Goal: Task Accomplishment & Management: Manage account settings

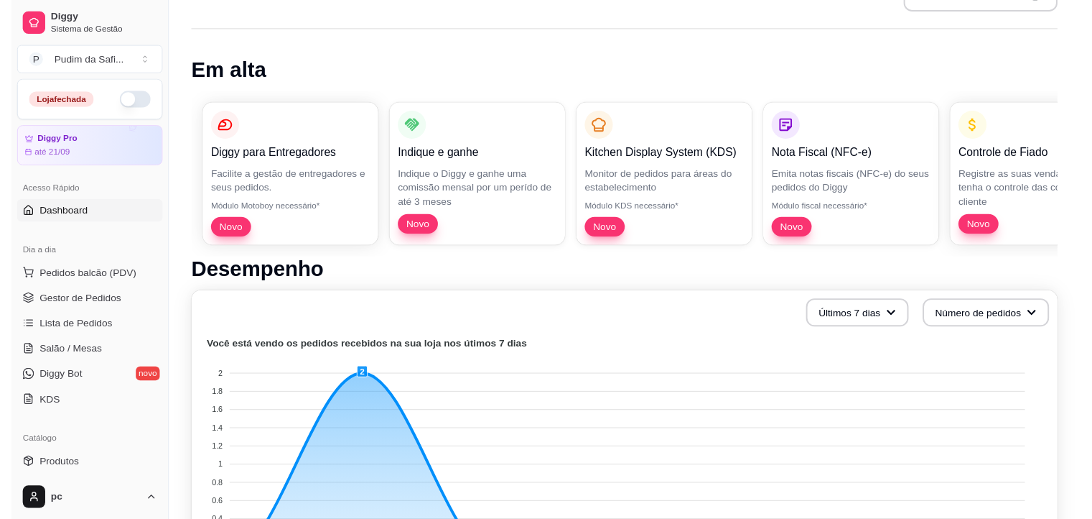
scroll to position [86, 0]
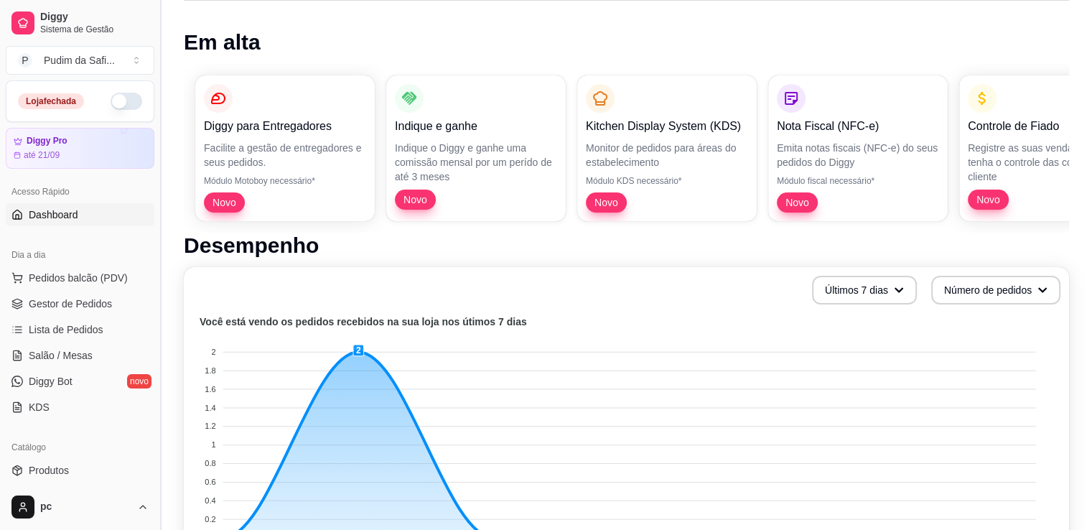
click at [156, 314] on button "Toggle Sidebar" at bounding box center [159, 265] width 11 height 530
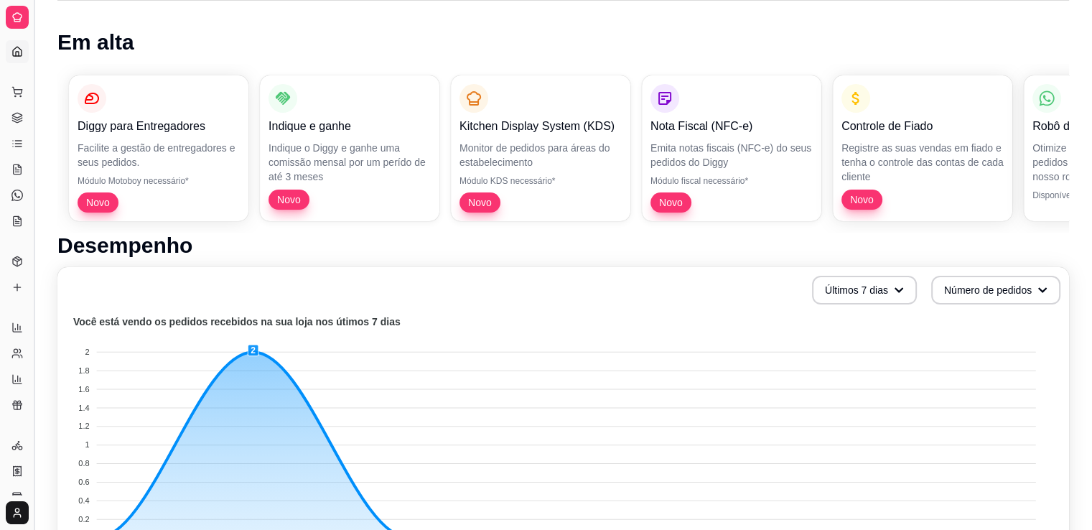
click at [29, 67] on button "Toggle Sidebar" at bounding box center [33, 265] width 11 height 530
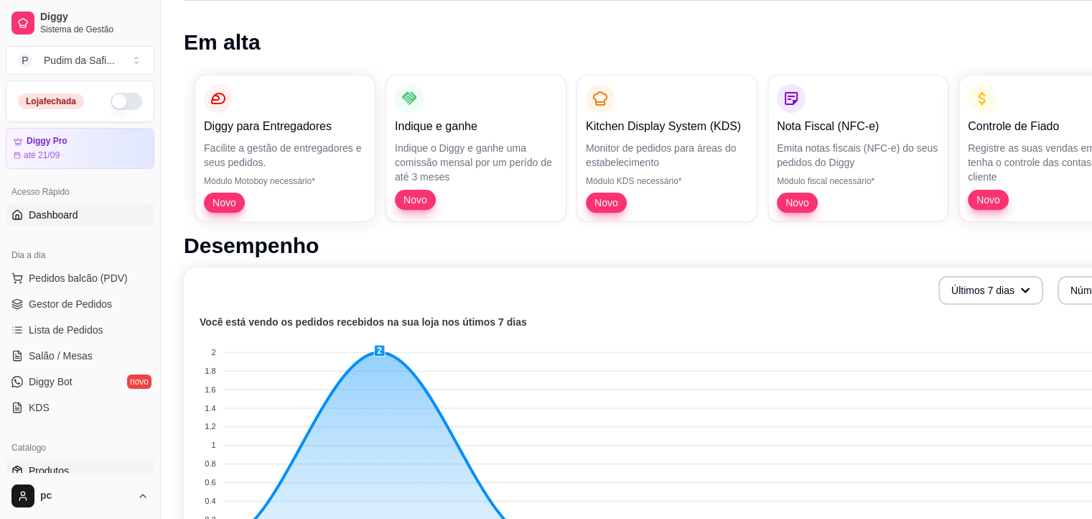
click at [83, 478] on link "Produtos" at bounding box center [80, 470] width 149 height 23
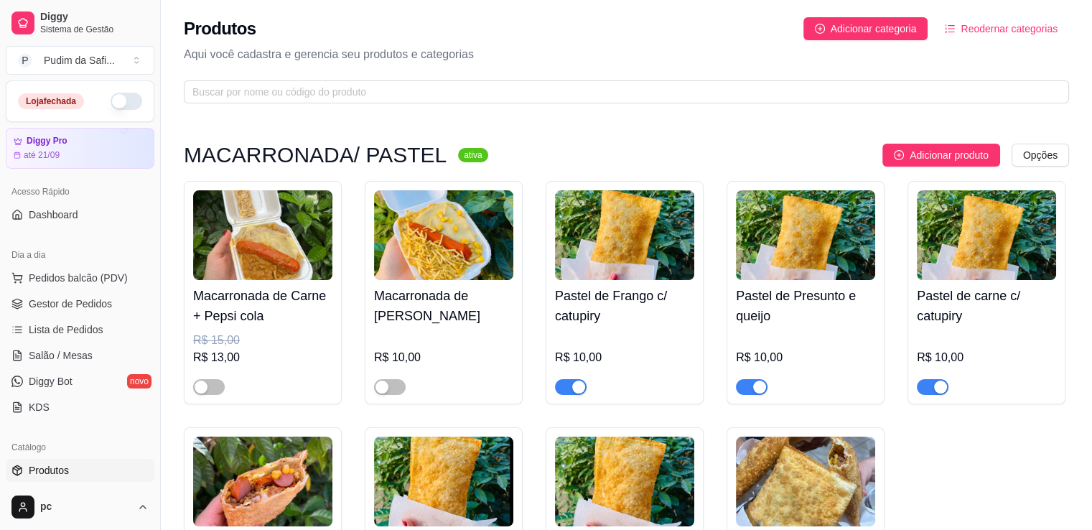
click at [83, 478] on link "Produtos" at bounding box center [80, 470] width 149 height 23
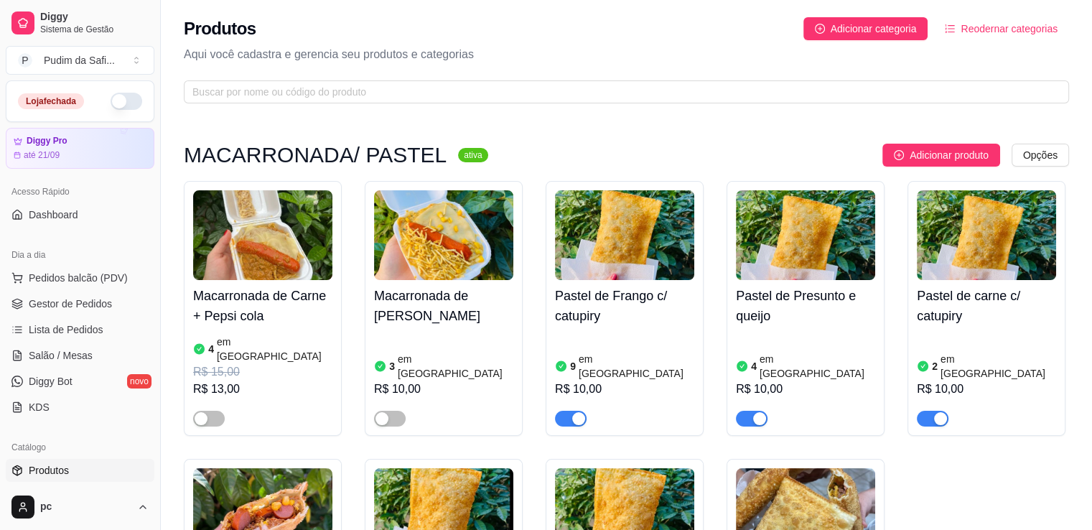
scroll to position [29, 0]
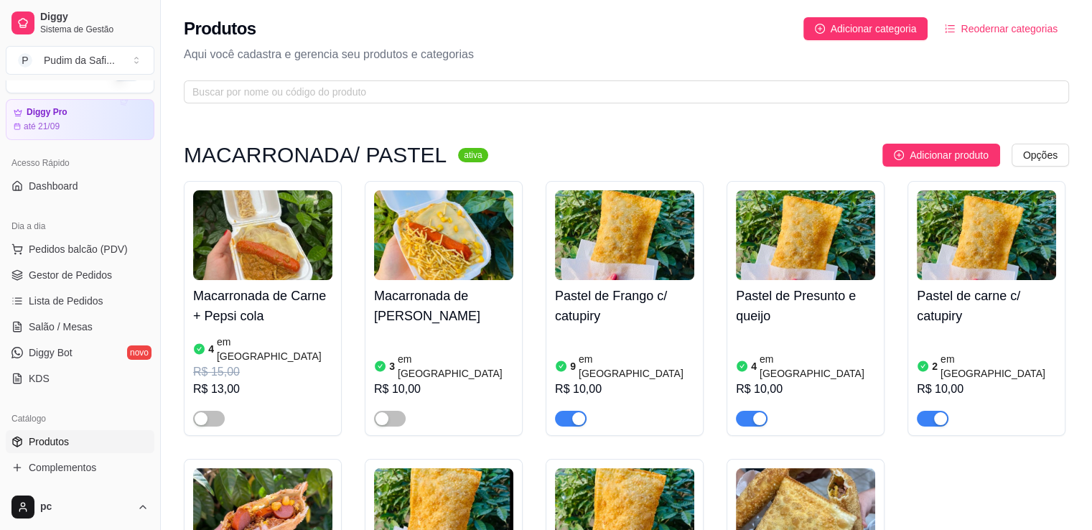
click at [595, 335] on div "9 em estoque R$ 10,00" at bounding box center [624, 379] width 139 height 95
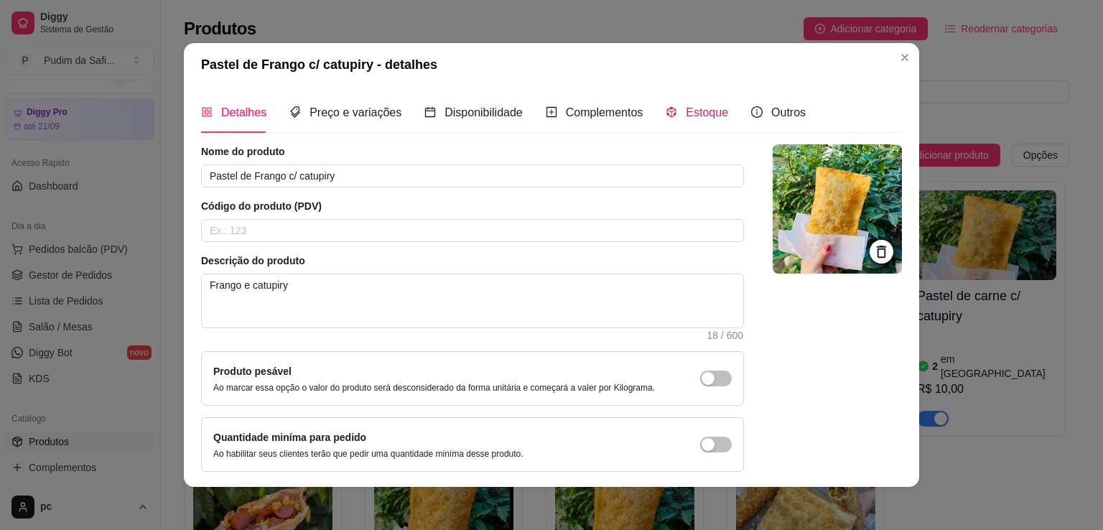
click at [690, 116] on span "Estoque" at bounding box center [707, 112] width 42 height 12
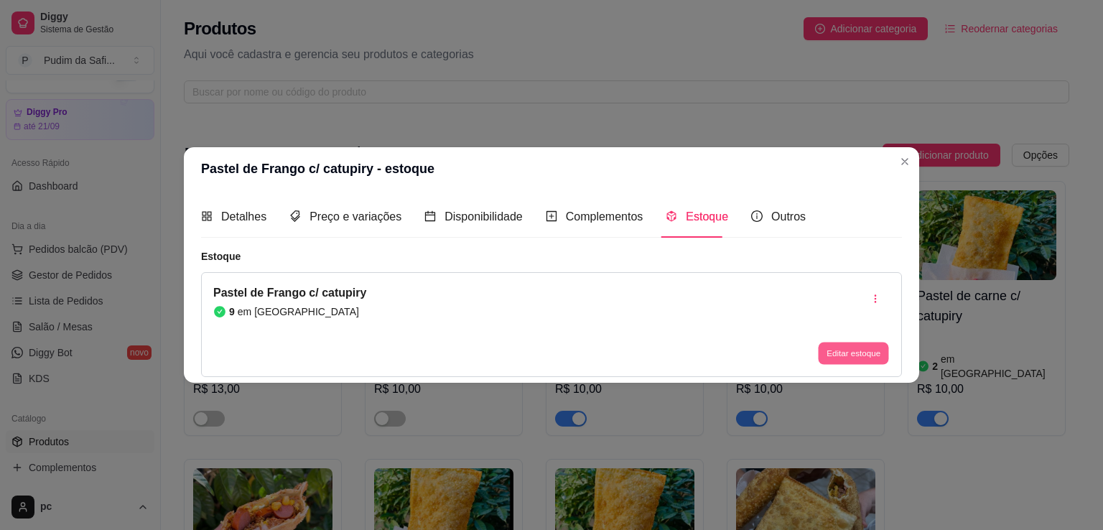
click at [865, 350] on button "Editar estoque" at bounding box center [853, 353] width 70 height 22
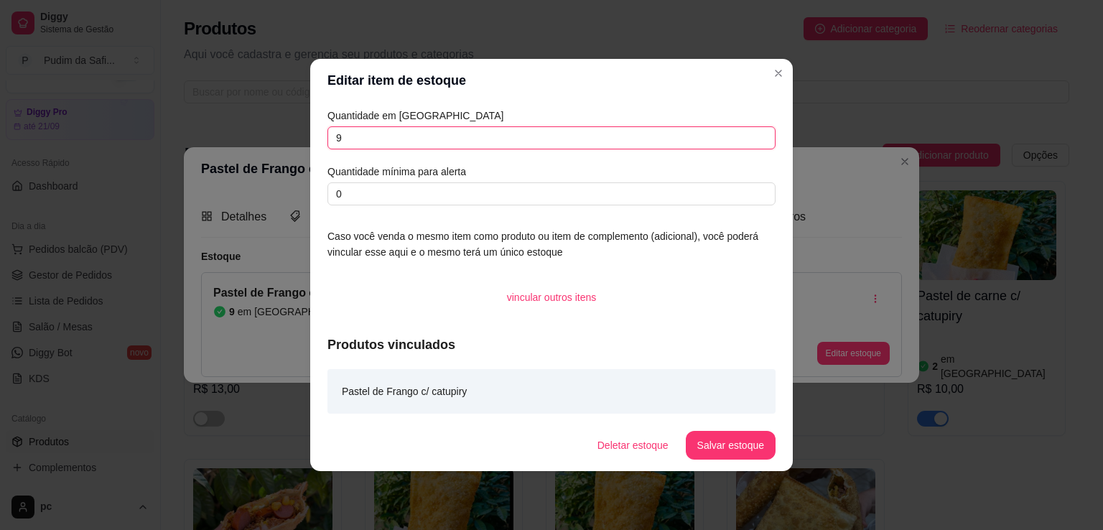
click at [455, 141] on input "9" at bounding box center [552, 137] width 448 height 23
click at [371, 136] on input "text" at bounding box center [552, 137] width 448 height 23
type input "10"
click at [730, 449] on button "Salvar estoque" at bounding box center [731, 446] width 88 height 28
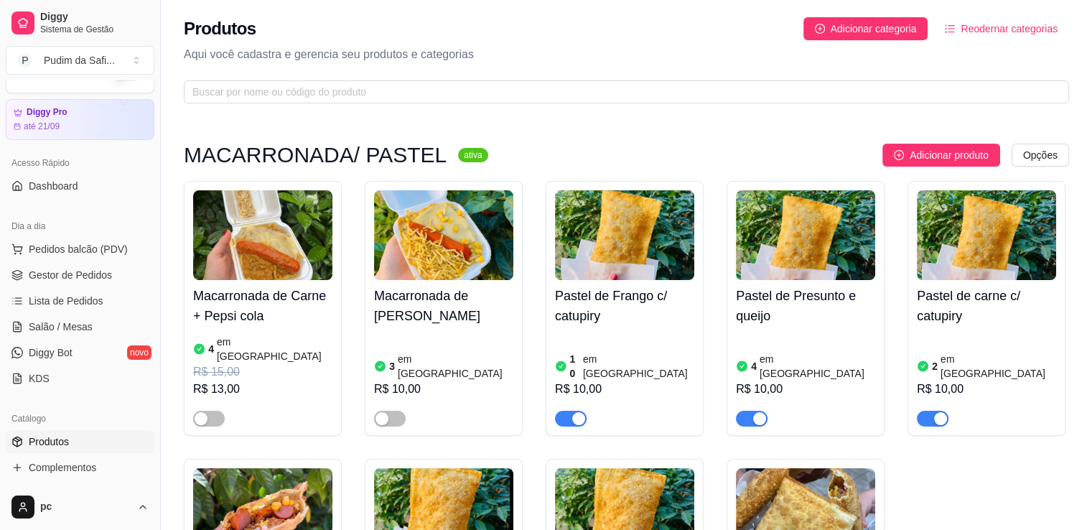
click at [807, 237] on img at bounding box center [805, 235] width 139 height 90
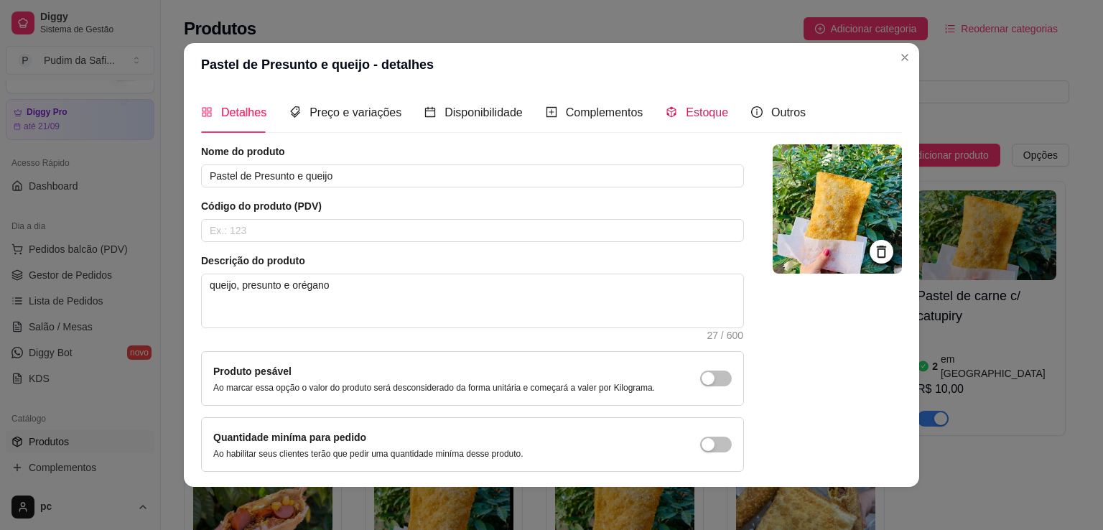
click at [686, 111] on span "Estoque" at bounding box center [707, 112] width 42 height 12
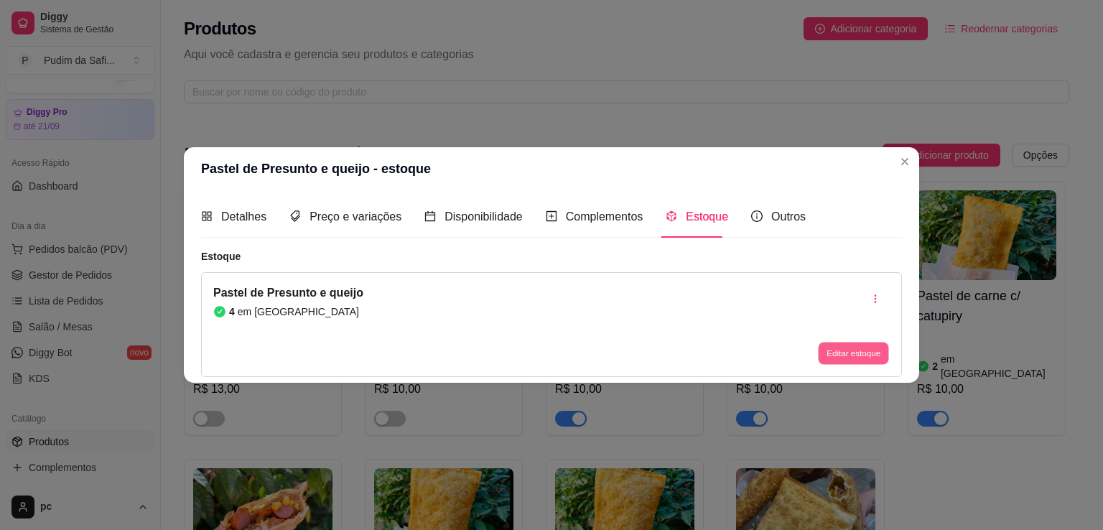
click at [855, 358] on button "Editar estoque" at bounding box center [853, 353] width 70 height 22
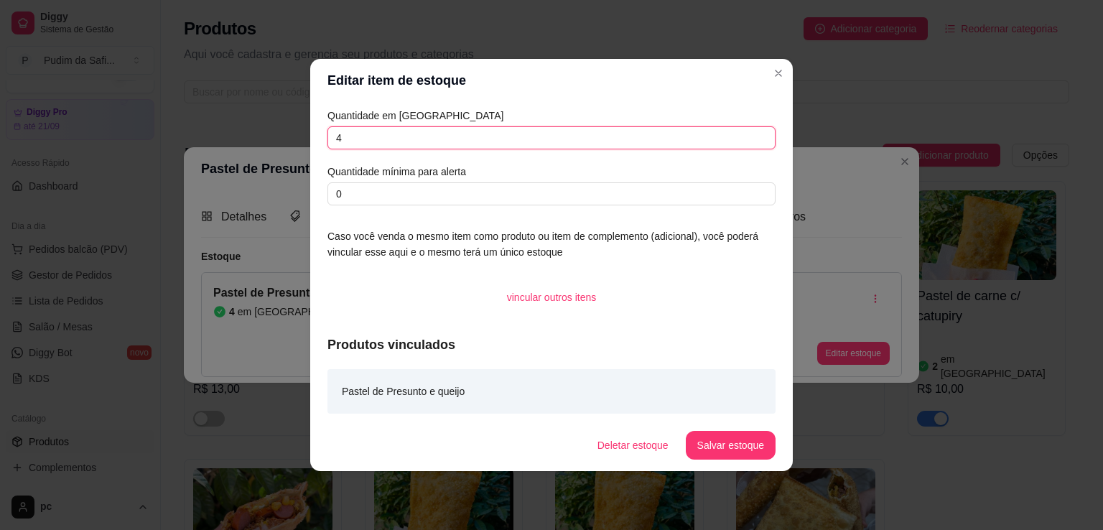
click at [361, 149] on input "4" at bounding box center [552, 137] width 448 height 23
type input "10"
click at [725, 442] on button "Salvar estoque" at bounding box center [731, 446] width 88 height 28
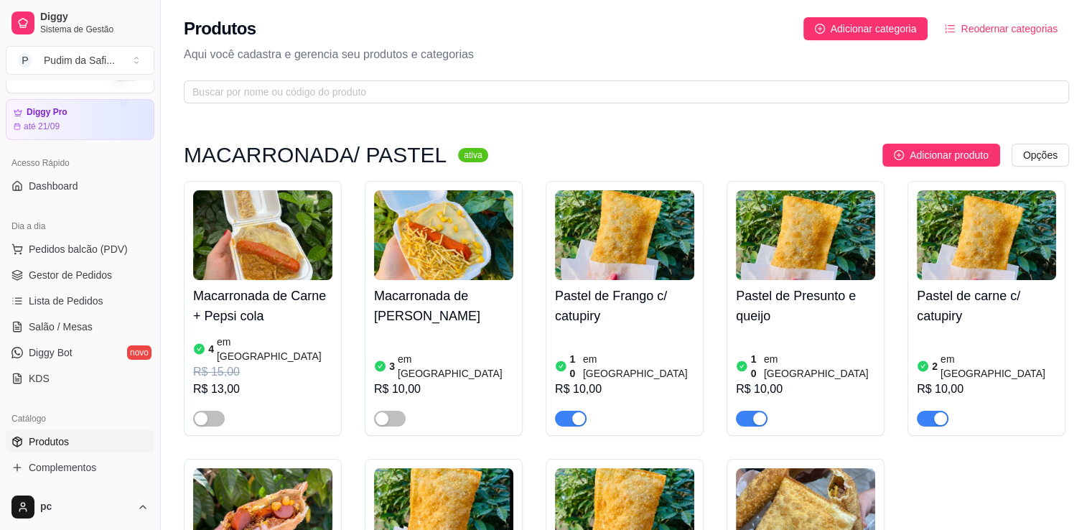
click at [960, 258] on img at bounding box center [986, 235] width 139 height 90
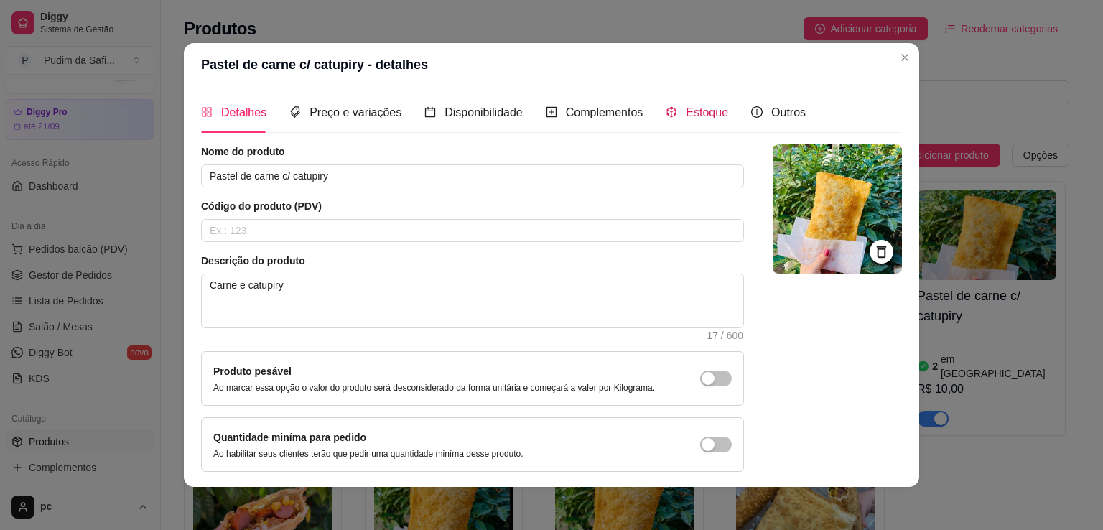
click at [712, 115] on span "Estoque" at bounding box center [707, 112] width 42 height 12
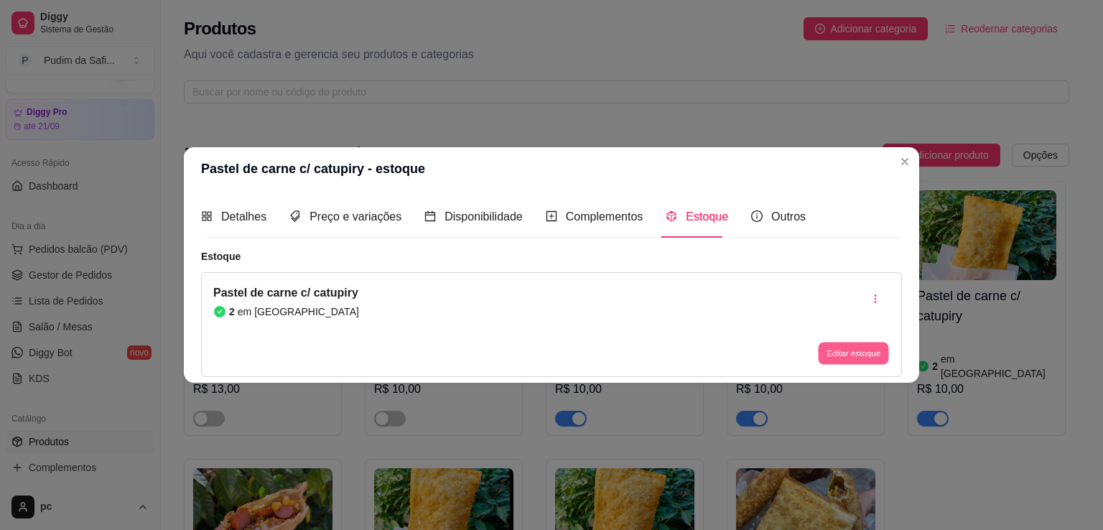
click at [853, 348] on button "Editar estoque" at bounding box center [853, 353] width 70 height 22
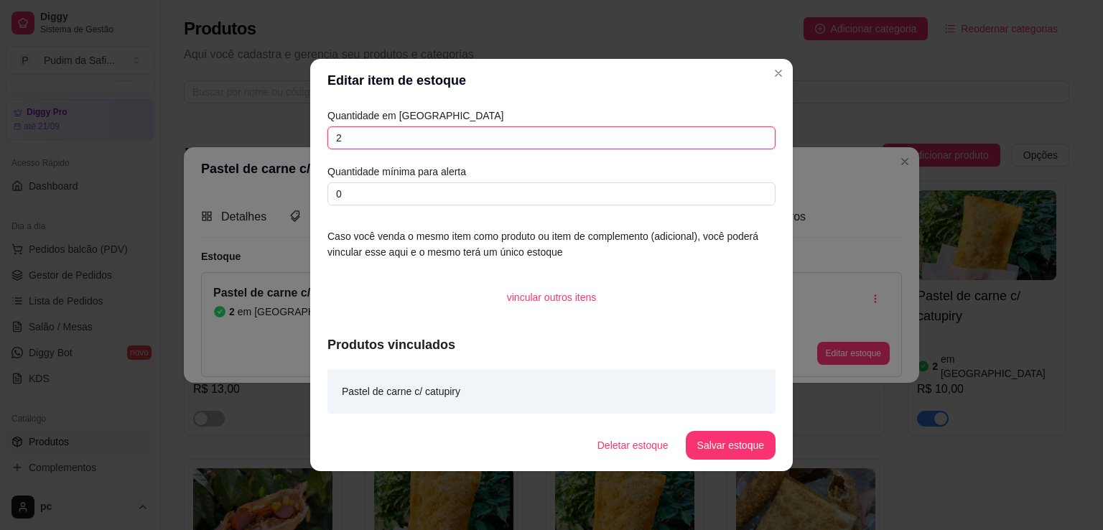
click at [366, 135] on input "2" at bounding box center [552, 137] width 448 height 23
type input "10"
click at [727, 453] on button "Salvar estoque" at bounding box center [731, 446] width 88 height 28
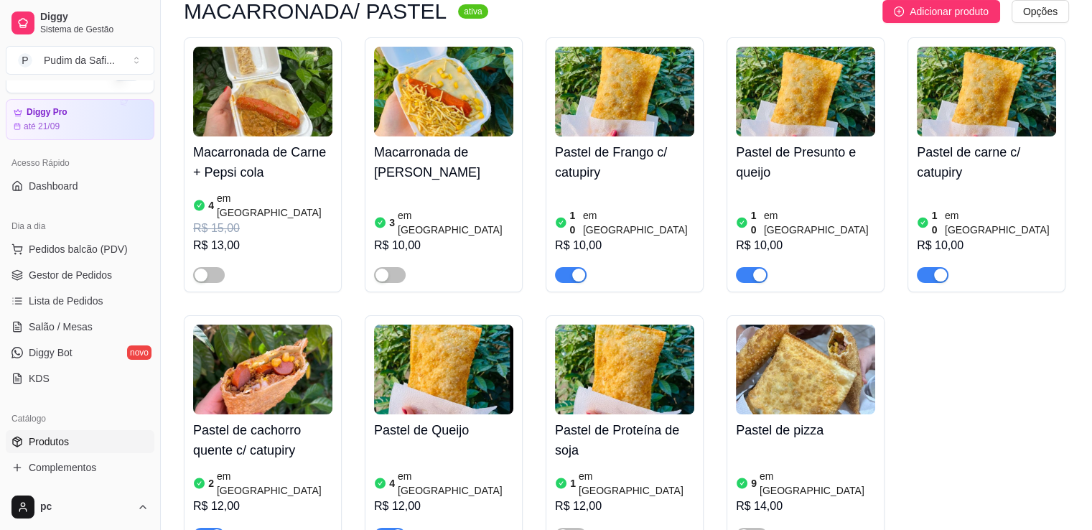
scroll to position [172, 0]
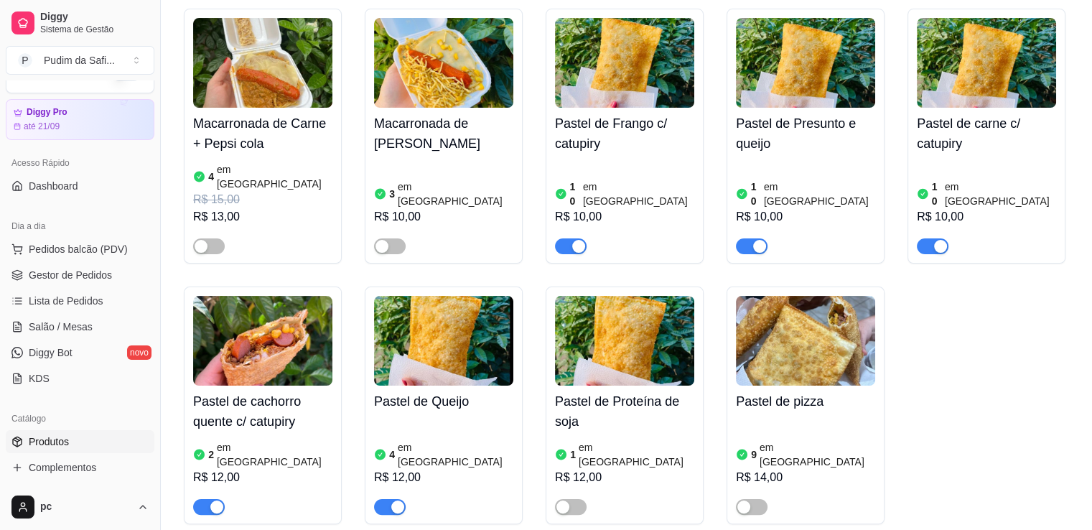
click at [264, 319] on img at bounding box center [262, 341] width 139 height 90
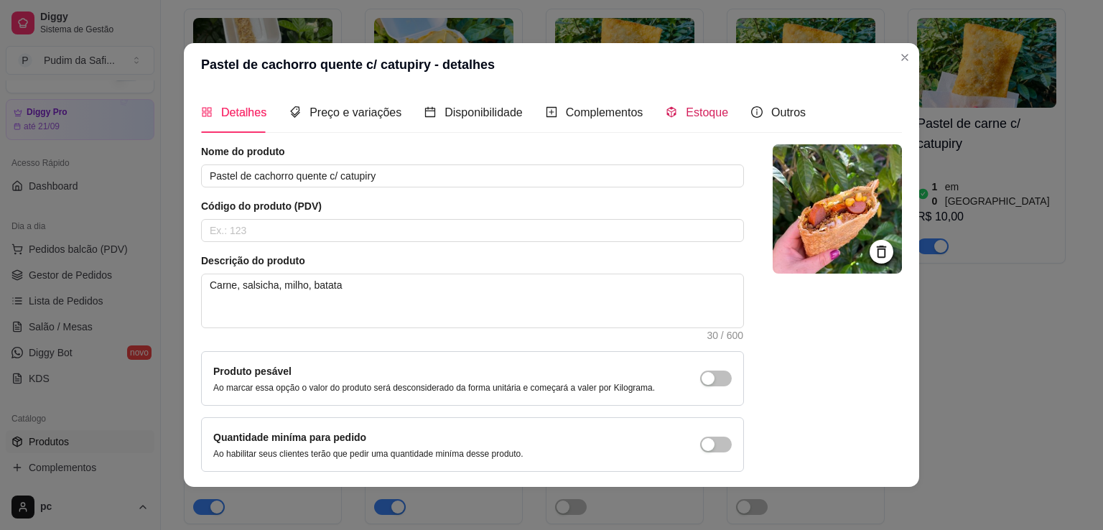
click at [686, 113] on span "Estoque" at bounding box center [707, 112] width 42 height 12
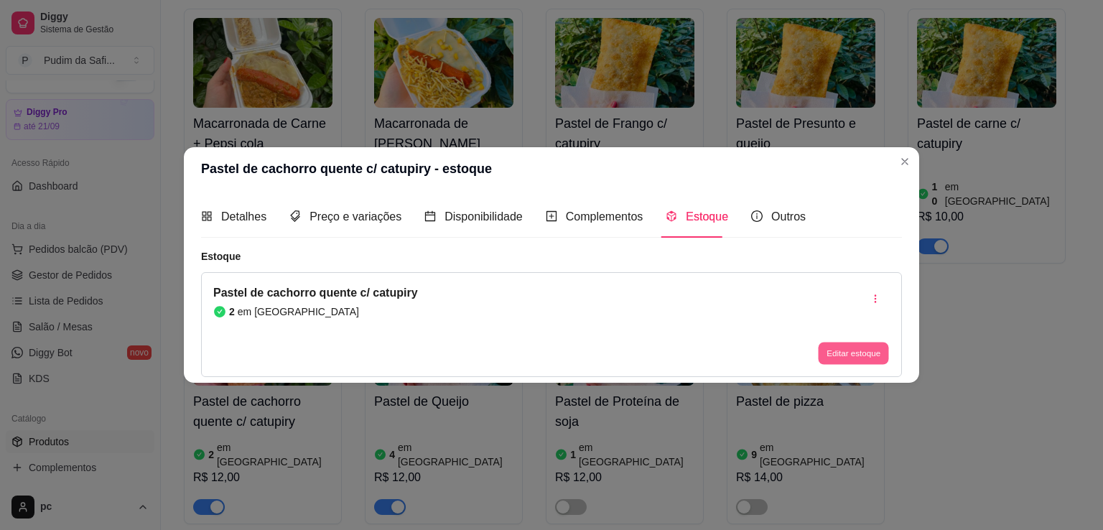
click at [826, 349] on button "Editar estoque" at bounding box center [853, 353] width 70 height 22
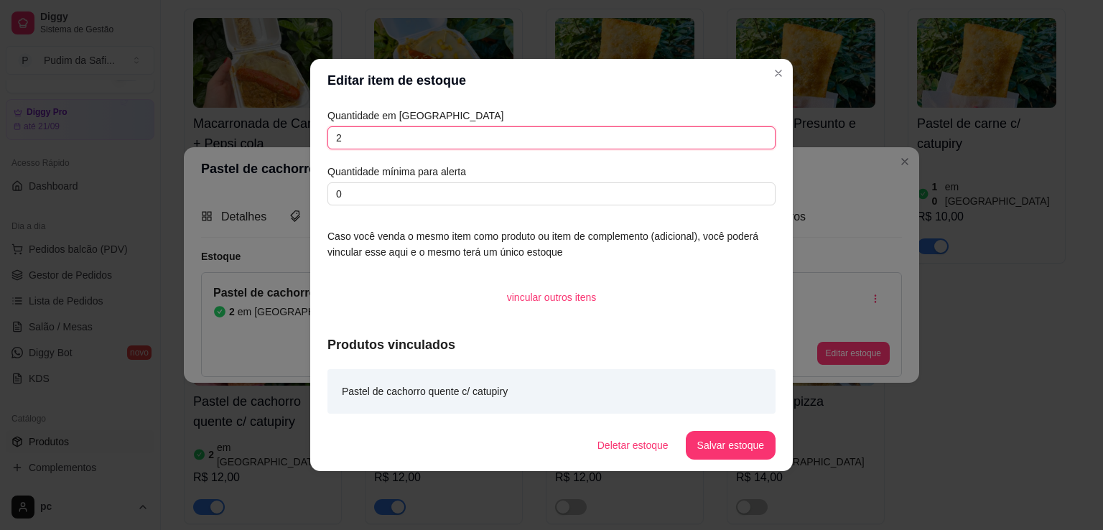
click at [366, 142] on input "2" at bounding box center [552, 137] width 448 height 23
type input "8"
click at [716, 450] on button "Salvar estoque" at bounding box center [731, 446] width 88 height 28
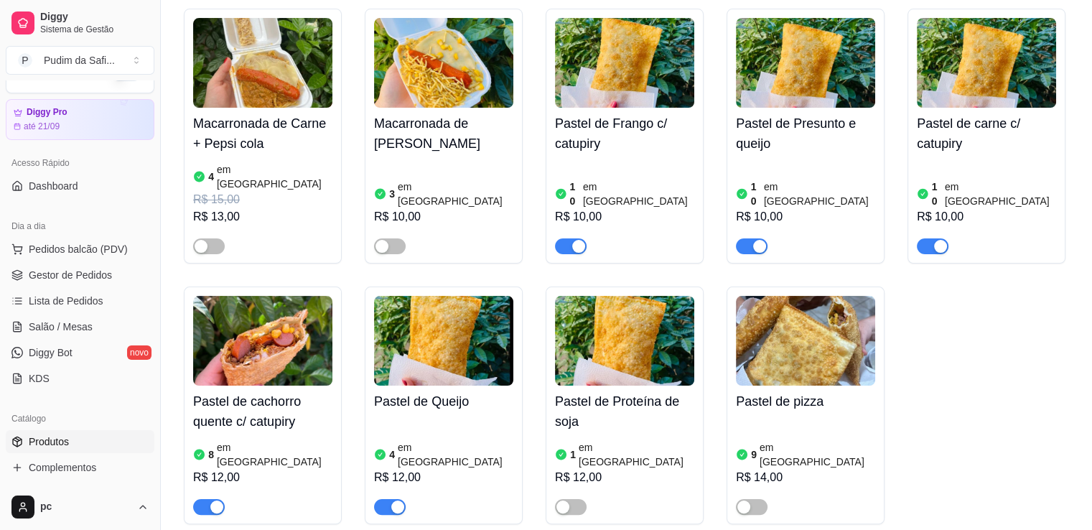
click at [421, 348] on img at bounding box center [443, 341] width 139 height 90
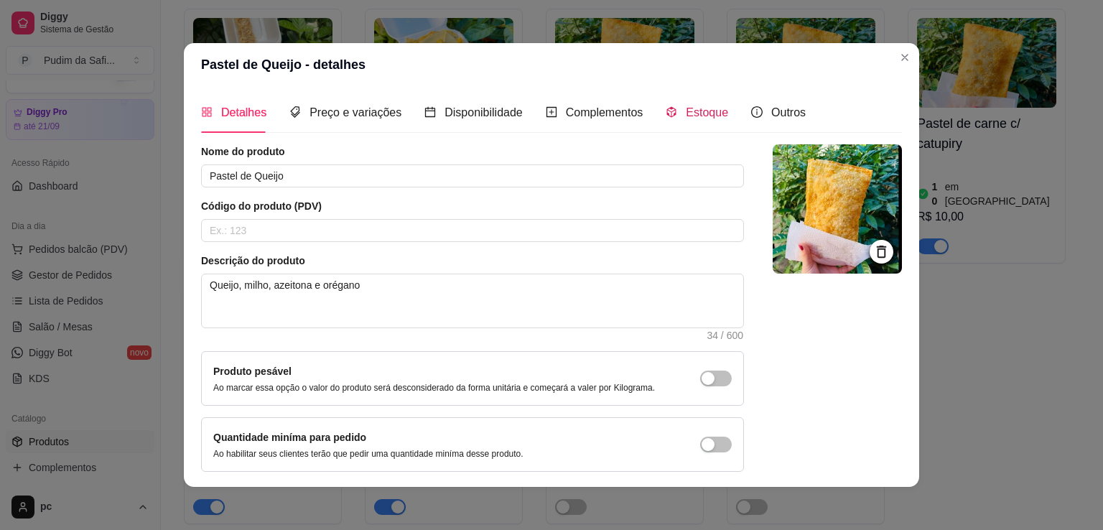
click at [686, 115] on span "Estoque" at bounding box center [707, 112] width 42 height 12
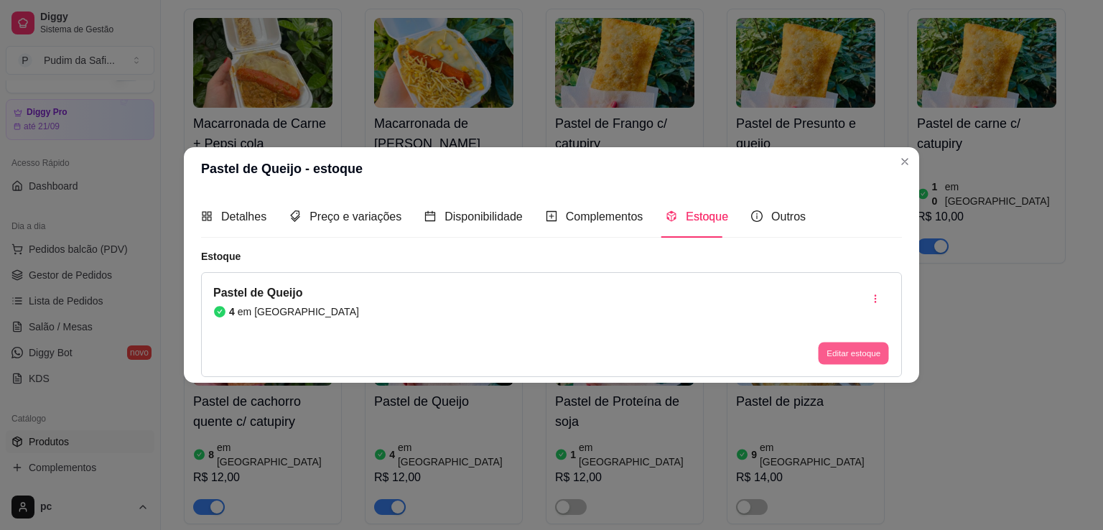
click at [837, 345] on button "Editar estoque" at bounding box center [853, 353] width 70 height 22
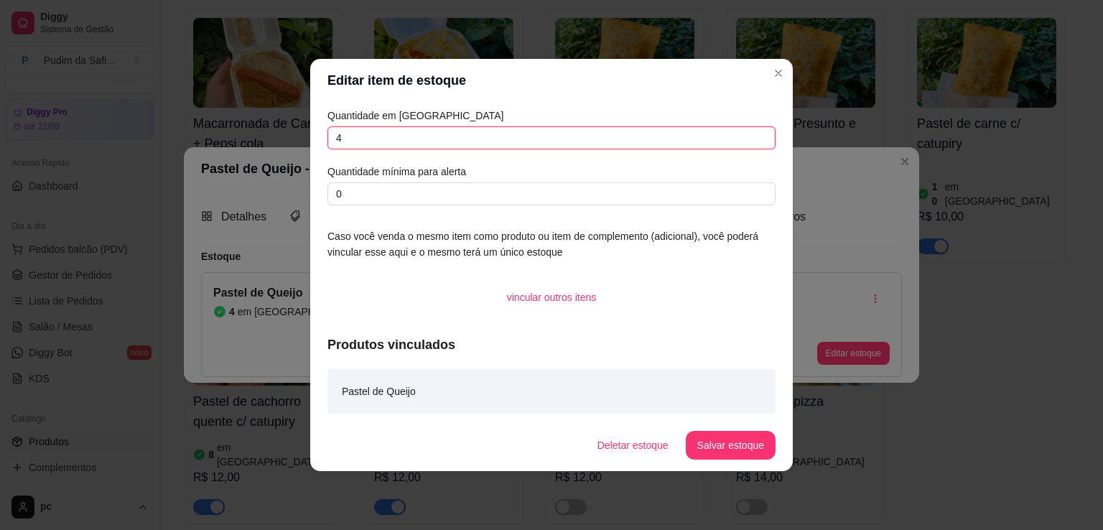
click at [425, 130] on input "4" at bounding box center [552, 137] width 448 height 23
type input "5"
click at [749, 438] on button "Salvar estoque" at bounding box center [731, 446] width 88 height 28
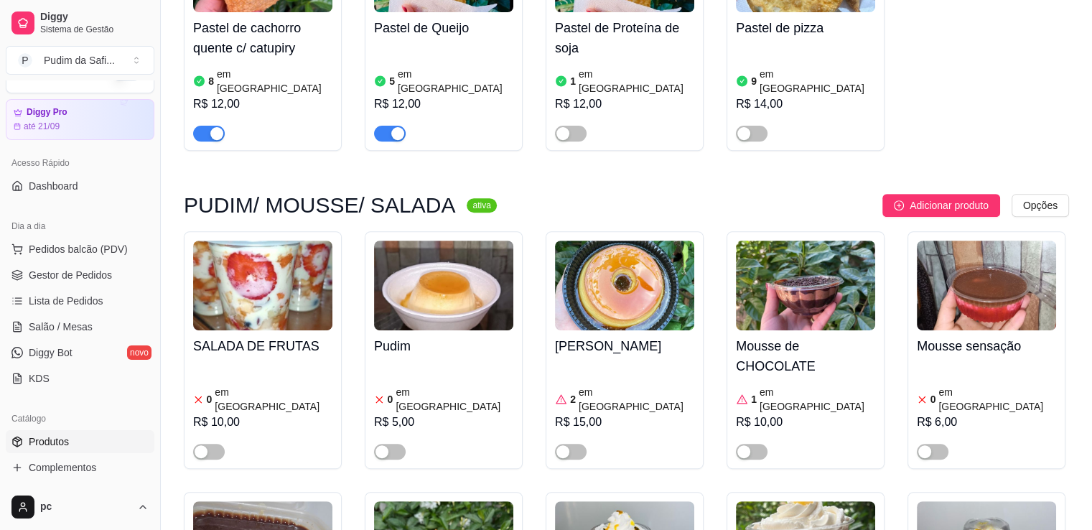
scroll to position [575, 0]
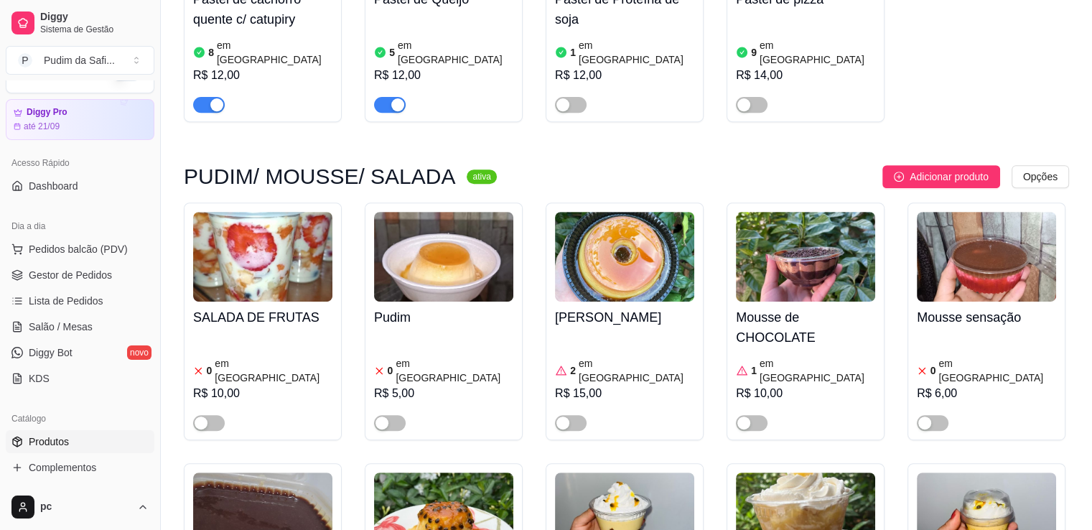
click at [224, 307] on h4 "SALADA DE FRUTAS" at bounding box center [262, 317] width 139 height 20
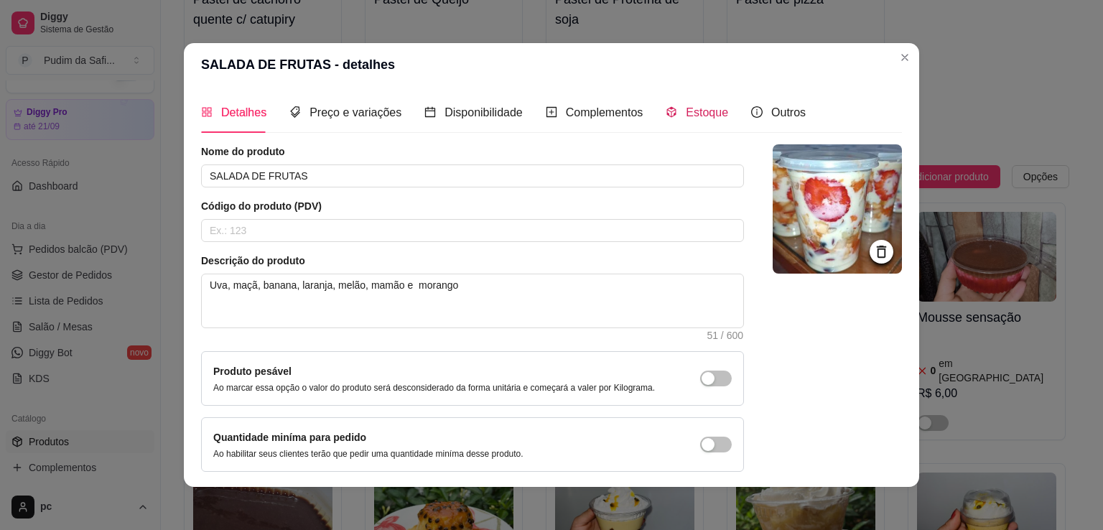
click at [686, 106] on span "Estoque" at bounding box center [707, 112] width 42 height 12
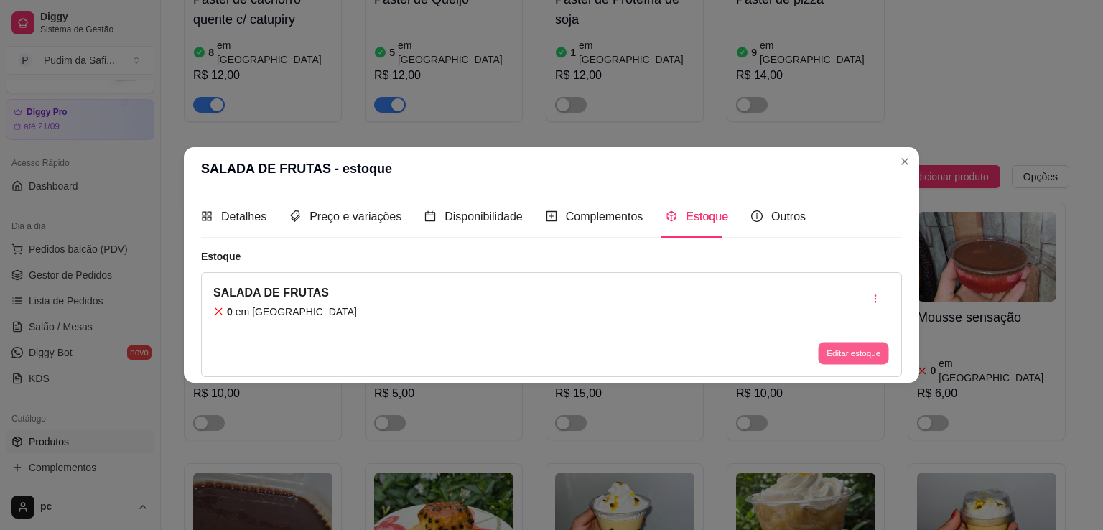
click at [850, 355] on button "Editar estoque" at bounding box center [853, 353] width 70 height 22
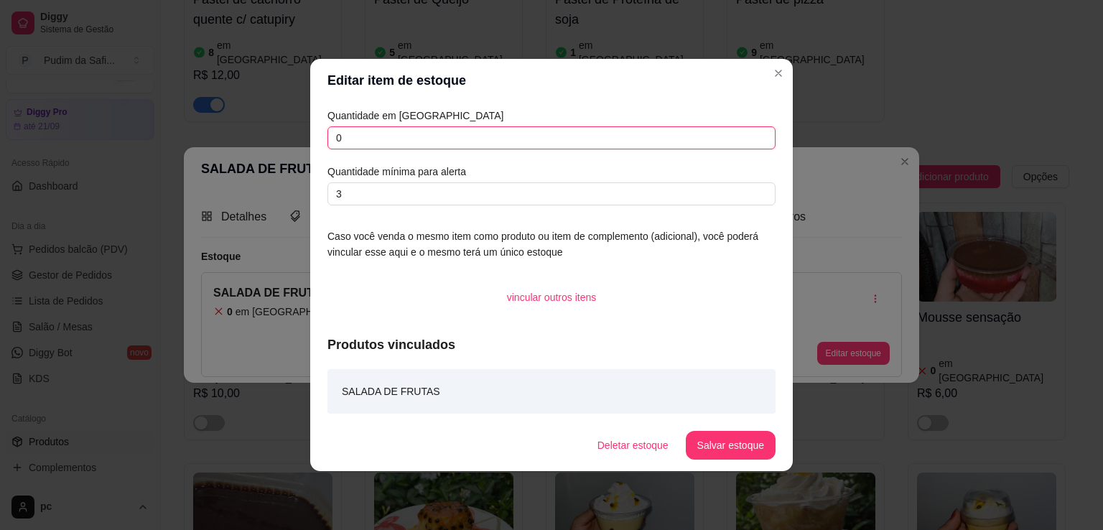
click at [399, 136] on input "0" at bounding box center [552, 137] width 448 height 23
type input "10"
click at [734, 449] on button "Salvar estoque" at bounding box center [731, 446] width 88 height 28
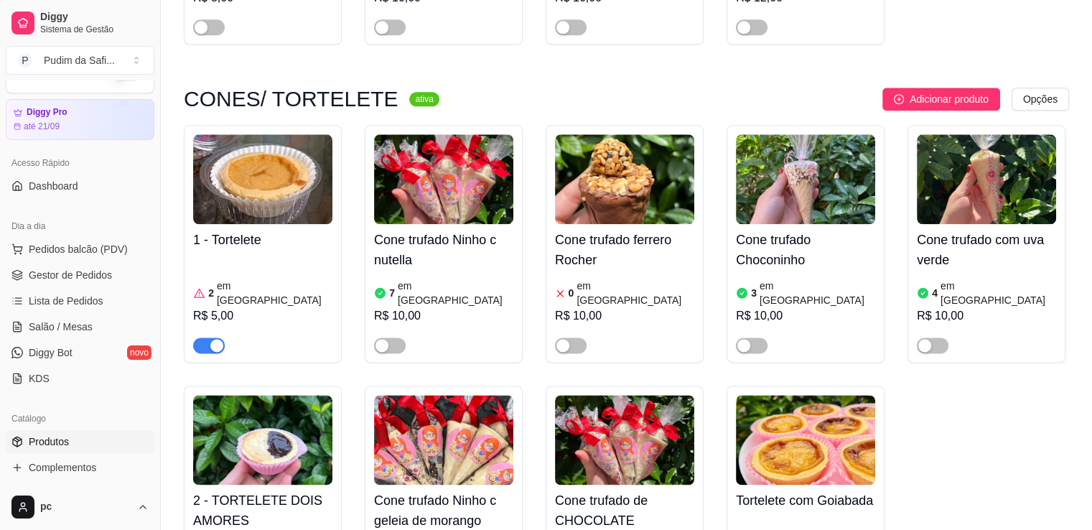
scroll to position [1695, 0]
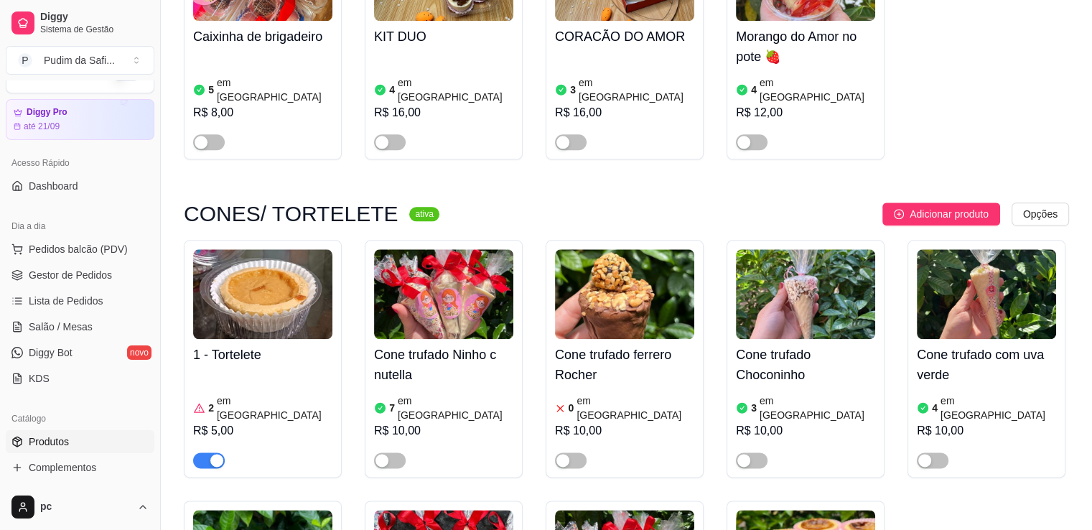
click at [208, 452] on button "button" at bounding box center [209, 460] width 32 height 16
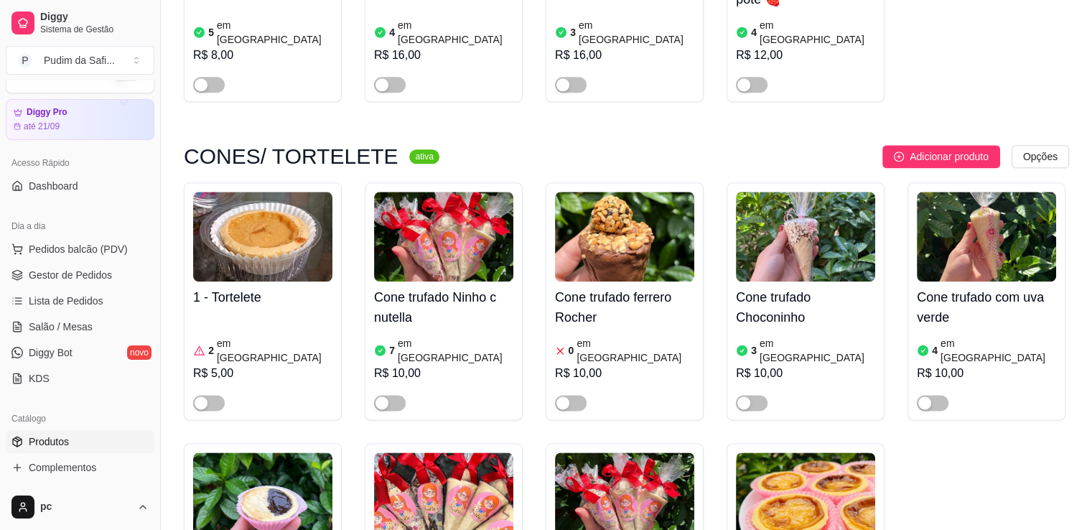
scroll to position [1781, 0]
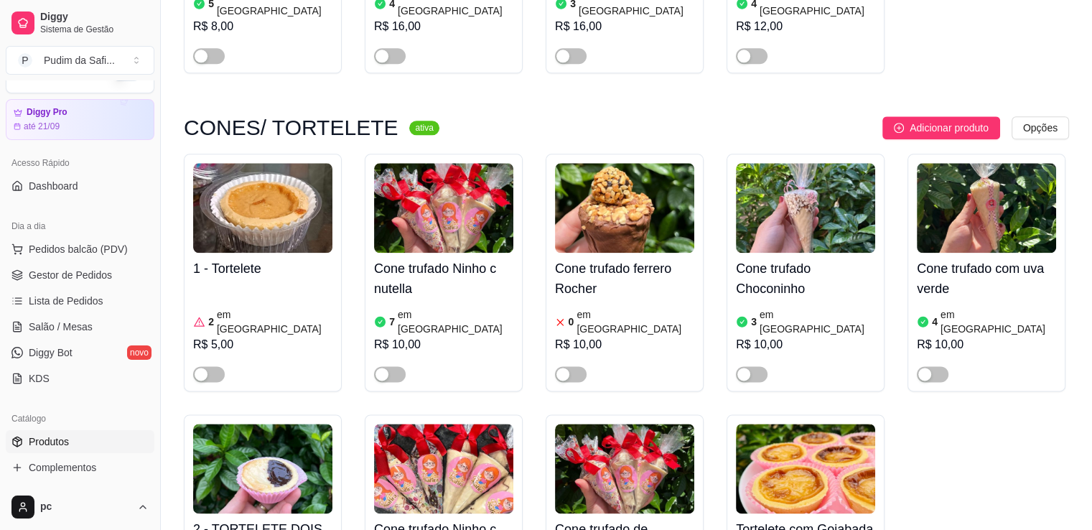
click at [405, 163] on img at bounding box center [443, 208] width 139 height 90
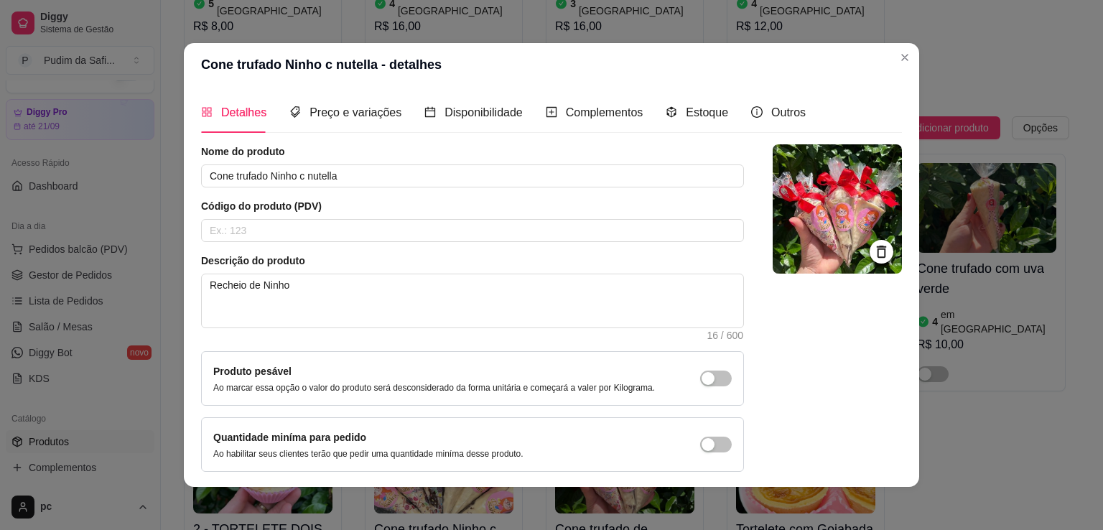
click at [855, 228] on img at bounding box center [837, 208] width 129 height 129
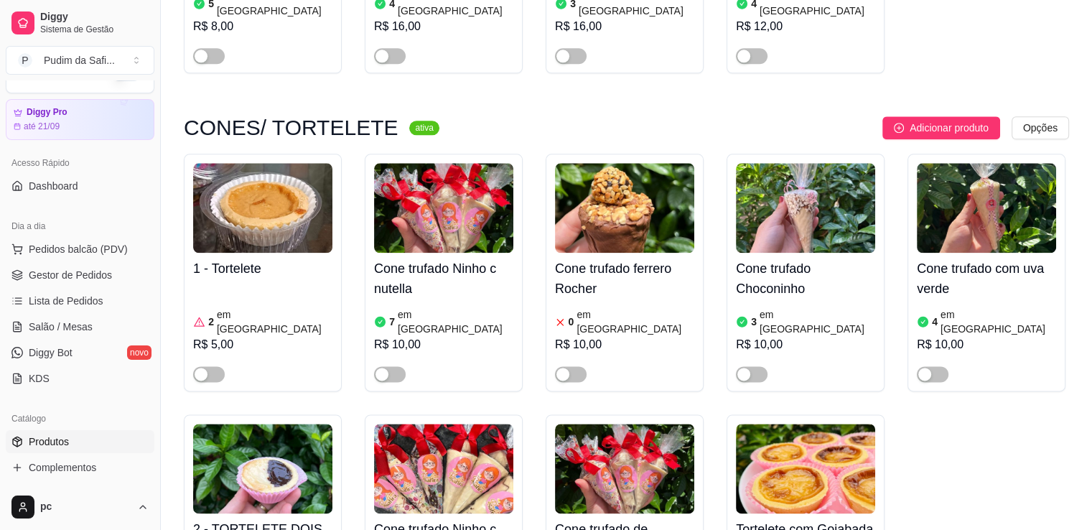
click at [820, 163] on img at bounding box center [805, 208] width 139 height 90
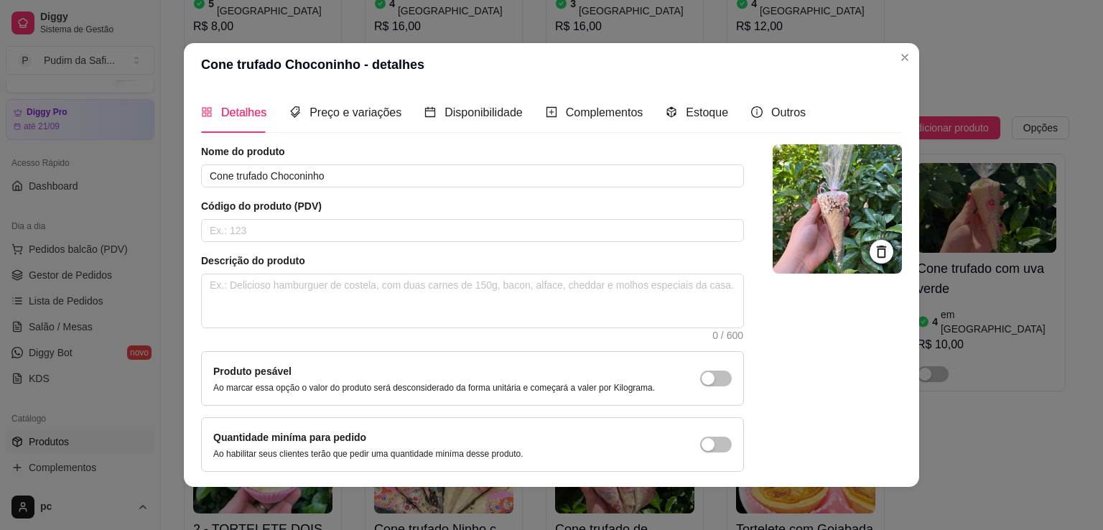
click at [850, 203] on img at bounding box center [837, 208] width 129 height 129
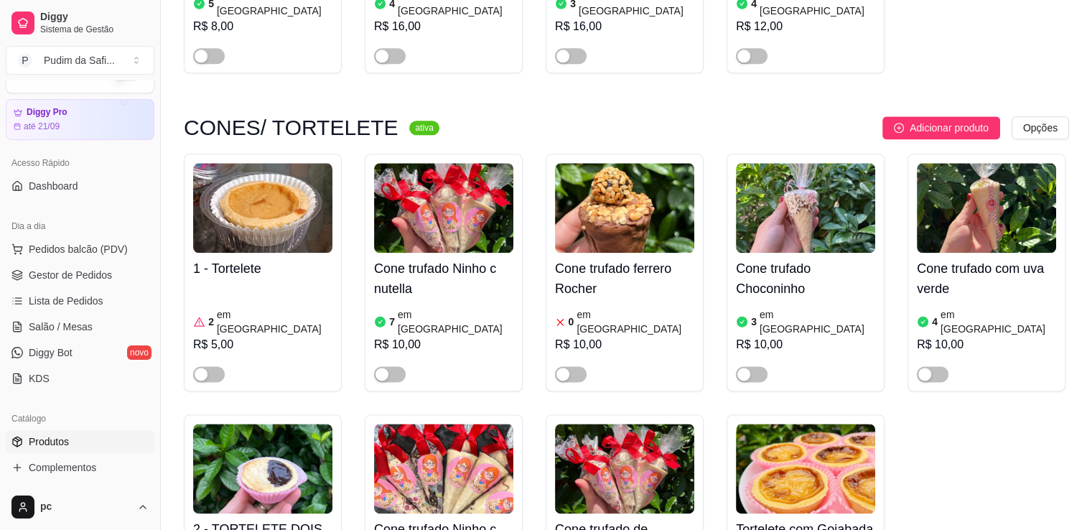
click at [450, 424] on img at bounding box center [443, 469] width 139 height 90
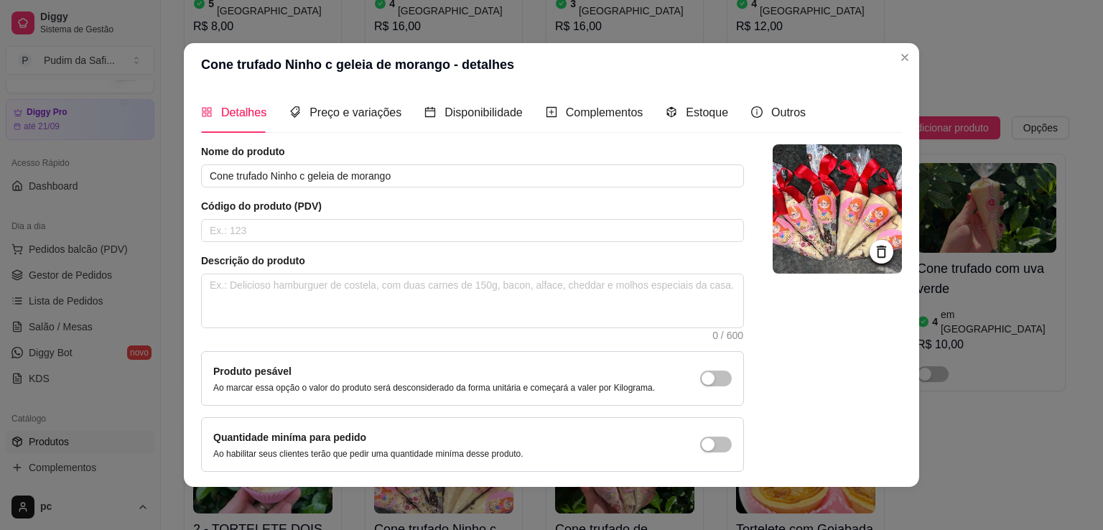
click at [773, 208] on img at bounding box center [837, 208] width 129 height 129
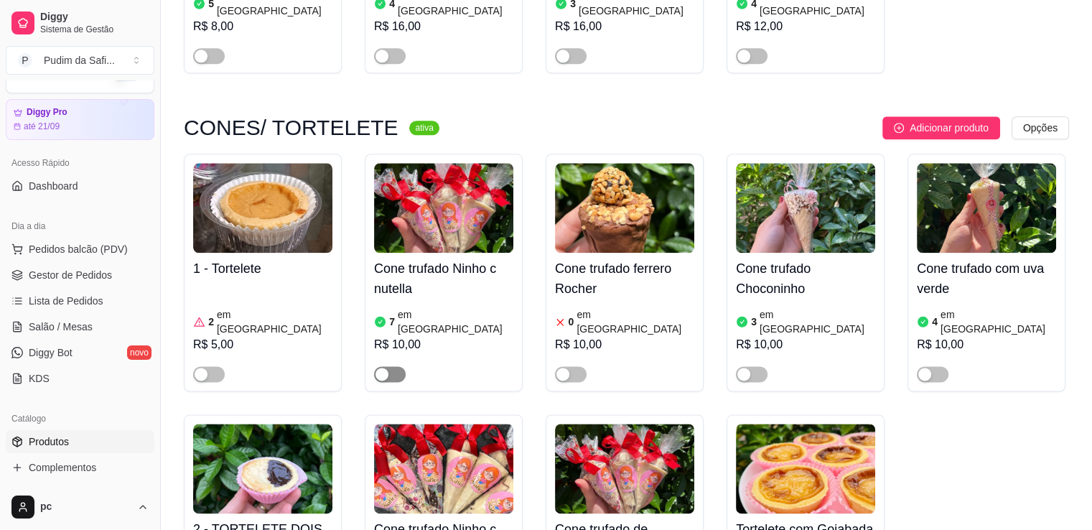
click at [381, 368] on div "button" at bounding box center [382, 374] width 13 height 13
click at [435, 307] on article "em [GEOGRAPHIC_DATA]" at bounding box center [456, 321] width 116 height 29
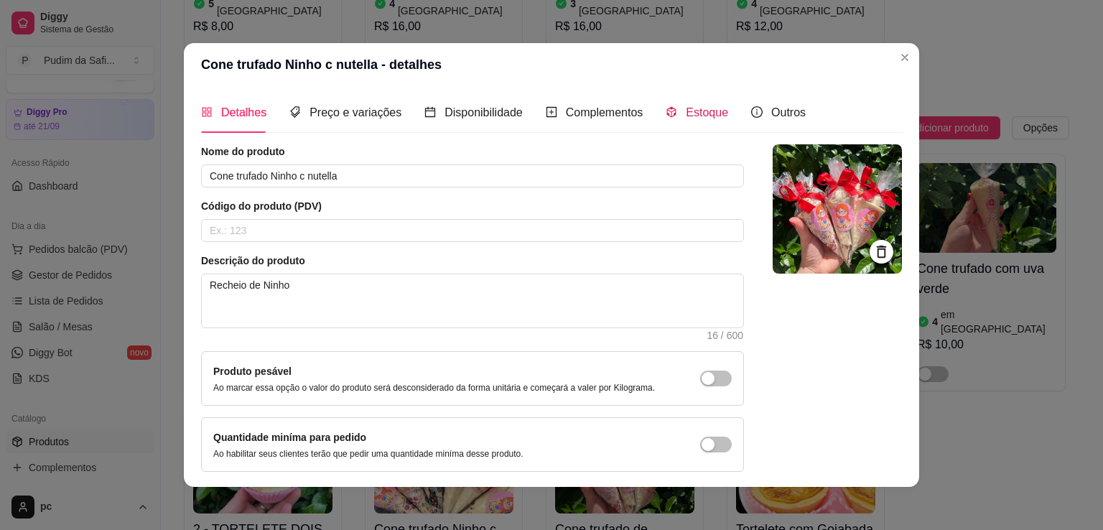
click at [673, 116] on div "Estoque" at bounding box center [697, 112] width 62 height 18
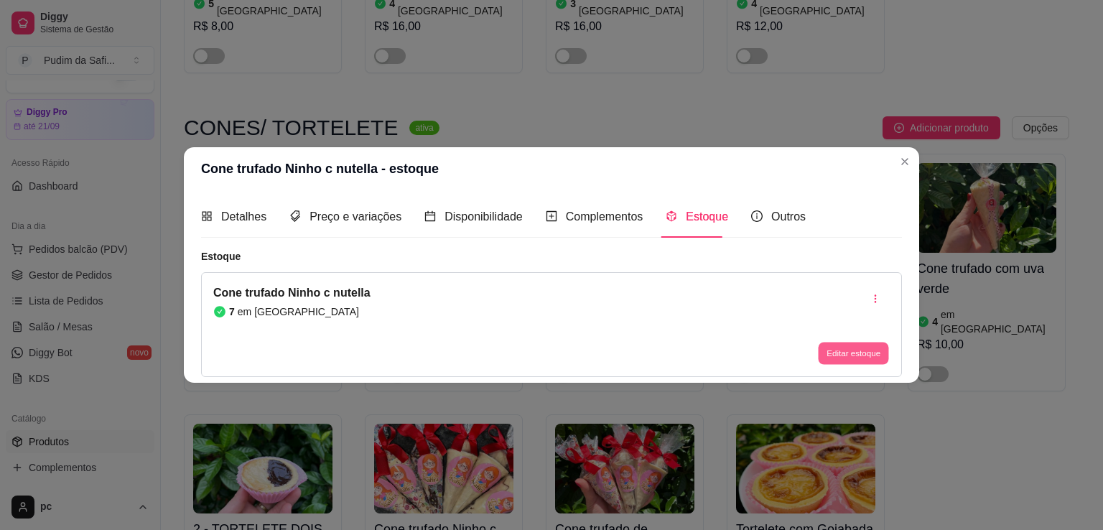
click at [844, 358] on button "Editar estoque" at bounding box center [853, 353] width 70 height 22
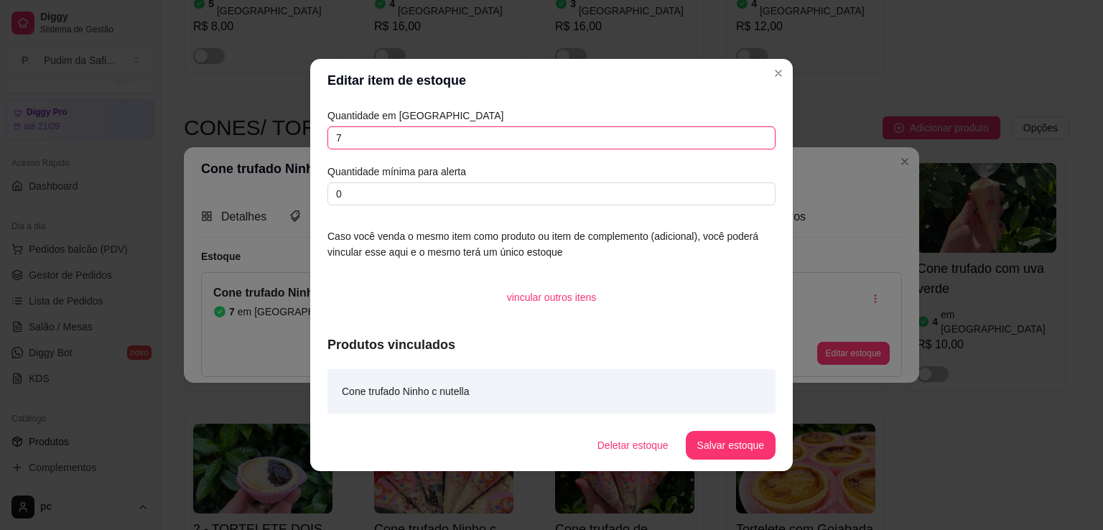
click at [369, 134] on input "7" at bounding box center [552, 137] width 448 height 23
type input "10"
click at [746, 445] on button "Salvar estoque" at bounding box center [731, 446] width 88 height 28
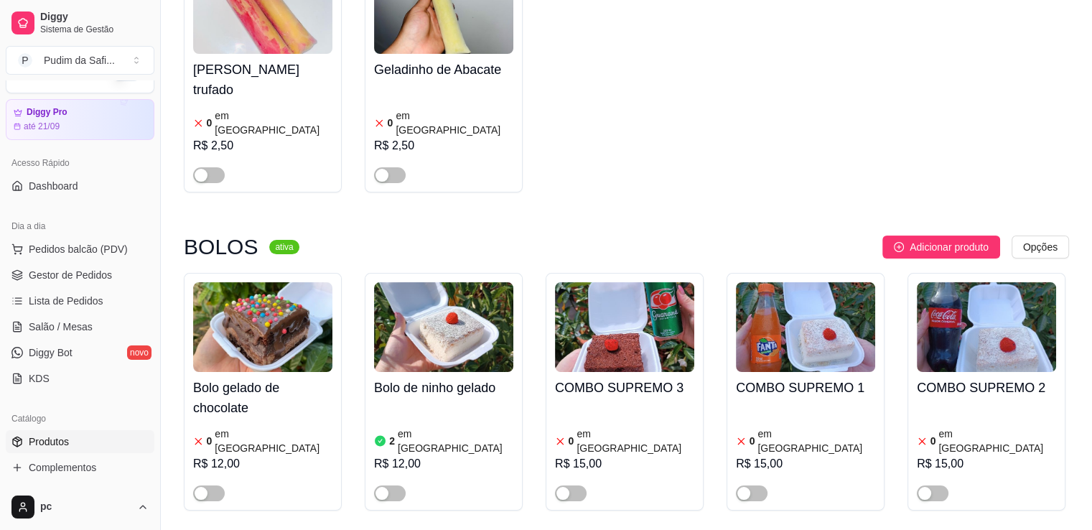
scroll to position [5660, 0]
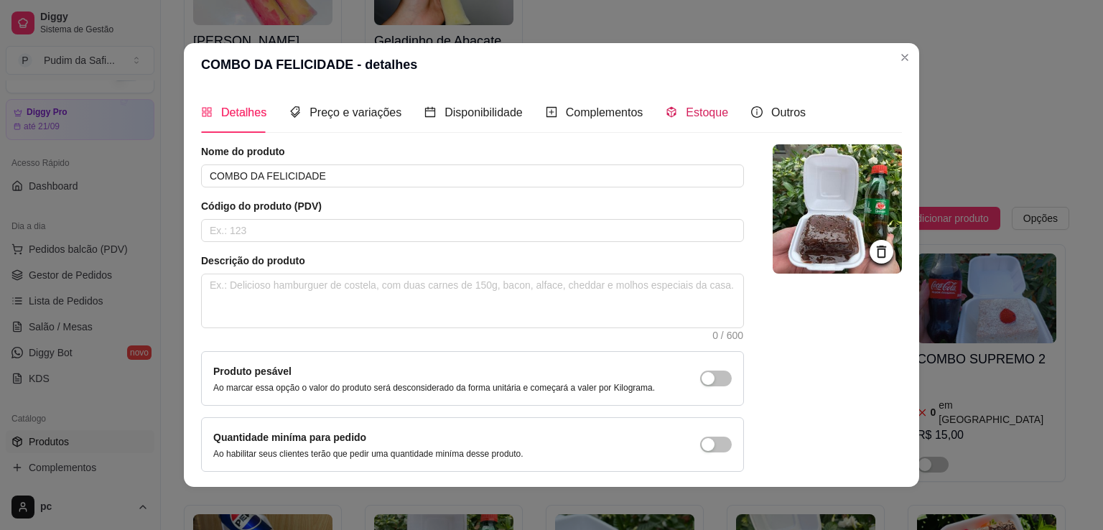
click at [686, 107] on span "Estoque" at bounding box center [707, 112] width 42 height 12
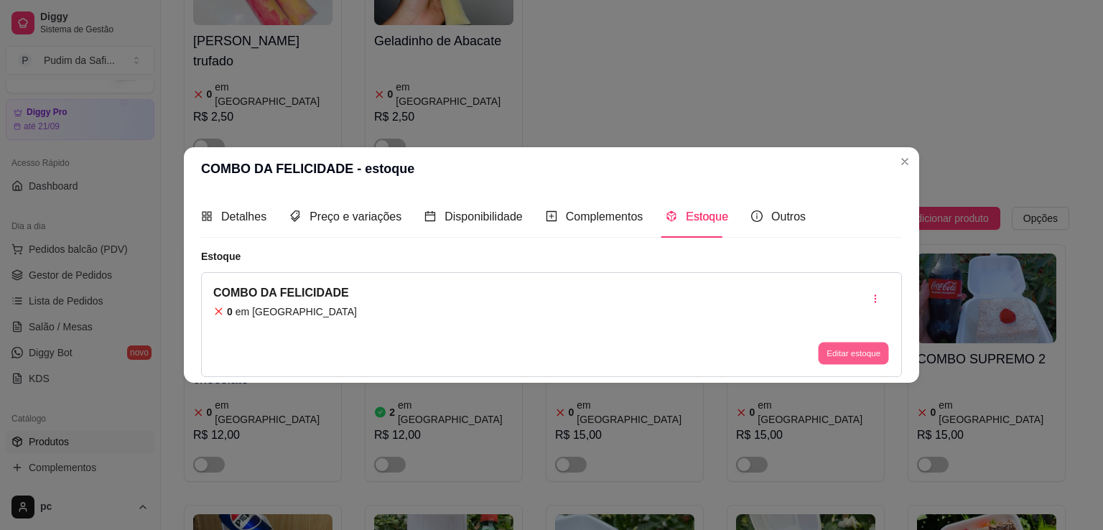
click at [837, 357] on button "Editar estoque" at bounding box center [853, 353] width 70 height 22
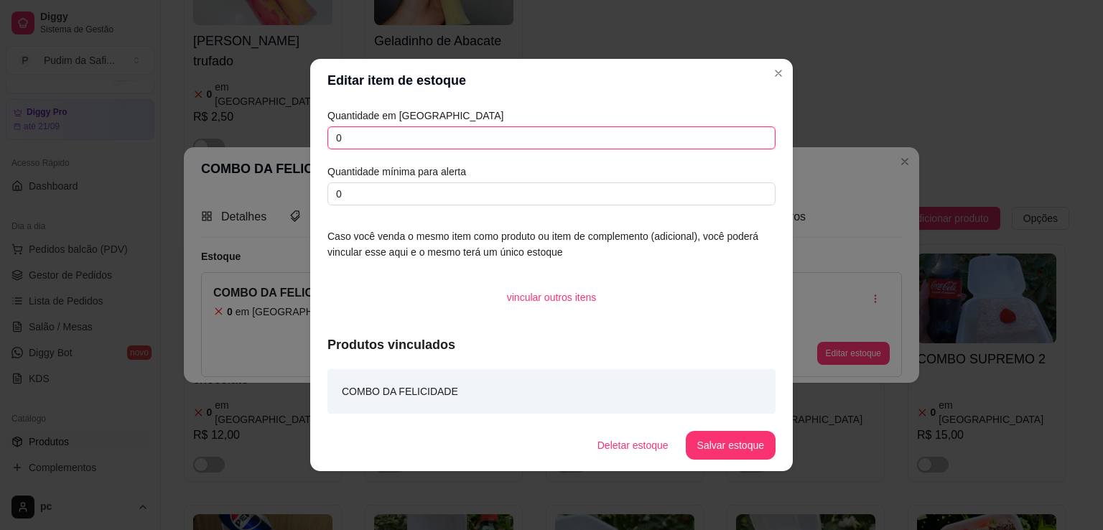
click at [409, 135] on input "0" at bounding box center [552, 137] width 448 height 23
type input "12"
click at [724, 450] on button "Salvar estoque" at bounding box center [731, 445] width 90 height 29
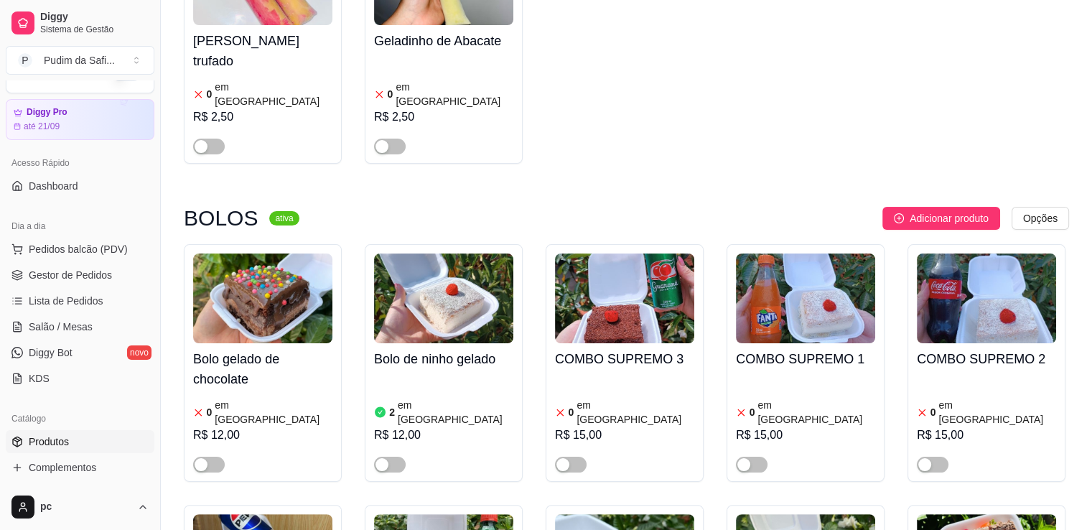
scroll to position [5688, 0]
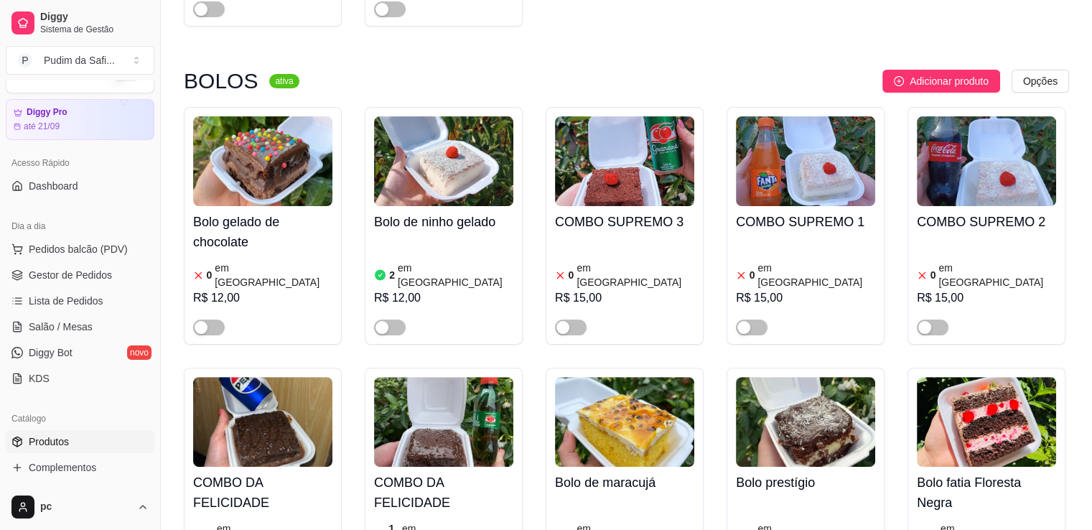
scroll to position [5806, 0]
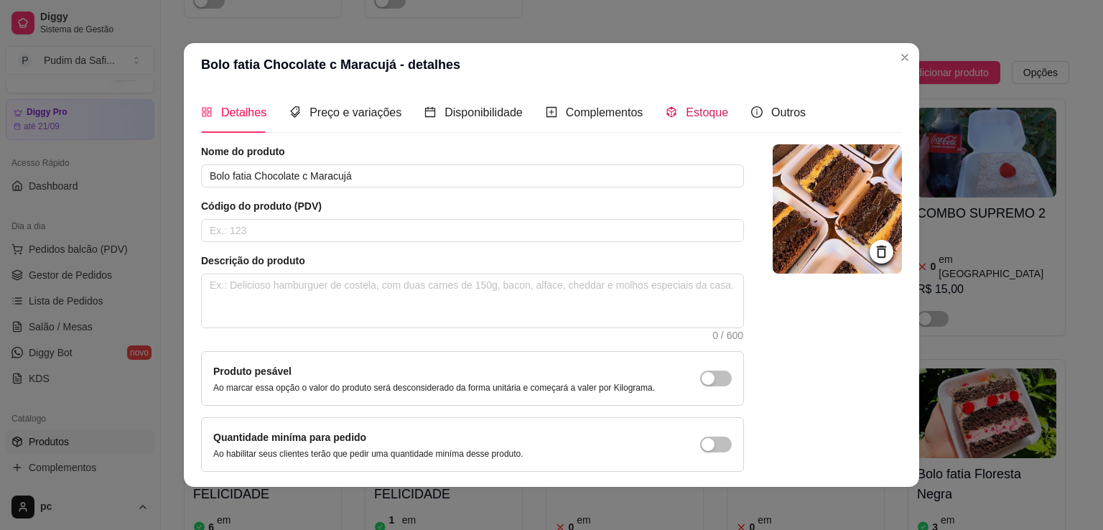
click at [690, 121] on div "Estoque" at bounding box center [697, 112] width 62 height 18
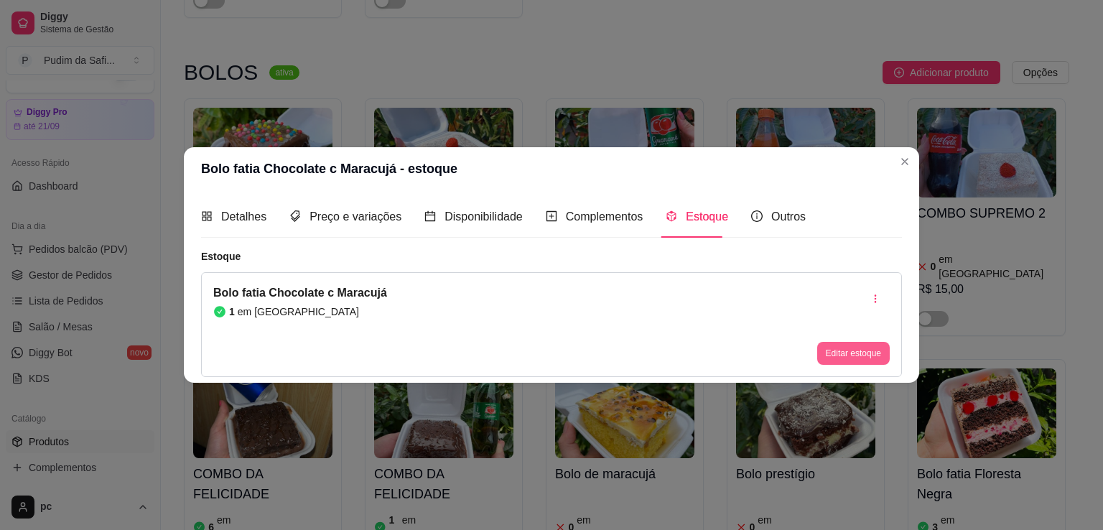
click at [858, 351] on button "Editar estoque" at bounding box center [853, 353] width 73 height 23
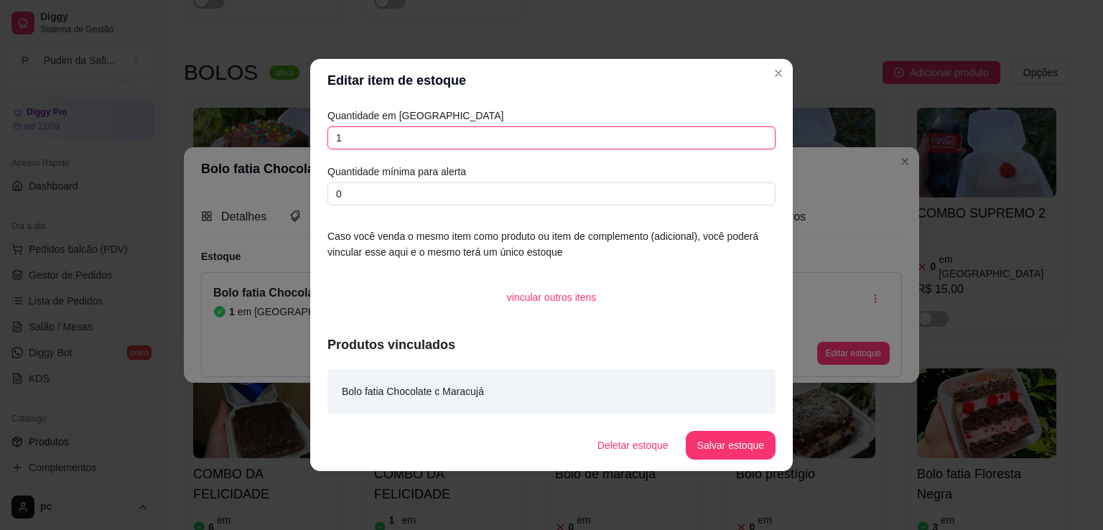
click at [422, 141] on input "1" at bounding box center [552, 137] width 448 height 23
type input "10"
click at [727, 447] on button "Salvar estoque" at bounding box center [731, 446] width 88 height 28
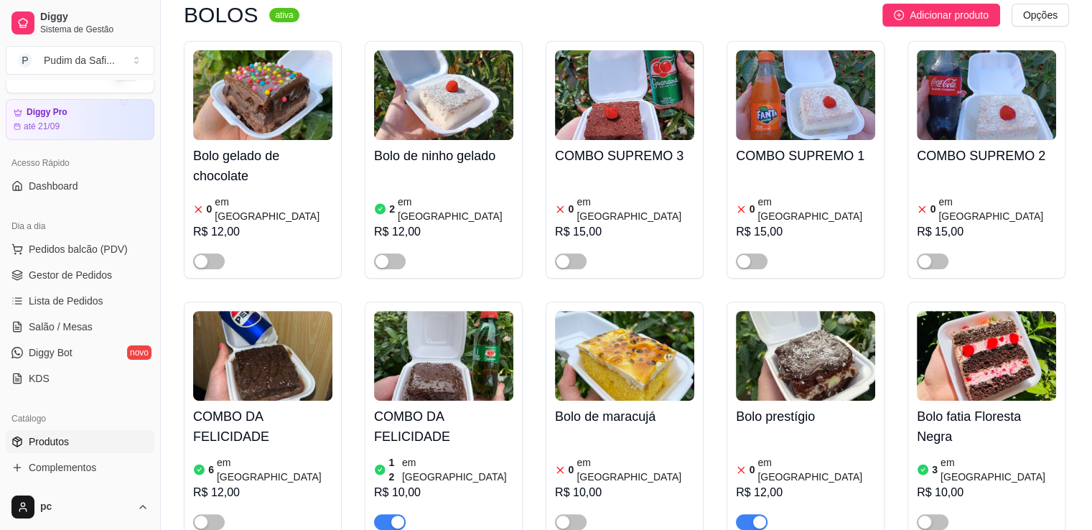
scroll to position [5892, 0]
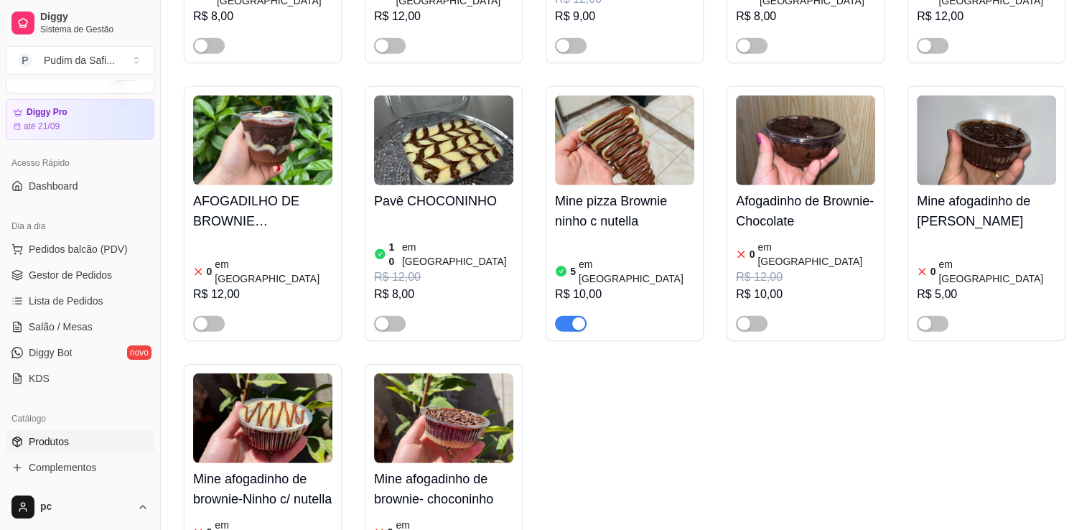
scroll to position [3766, 0]
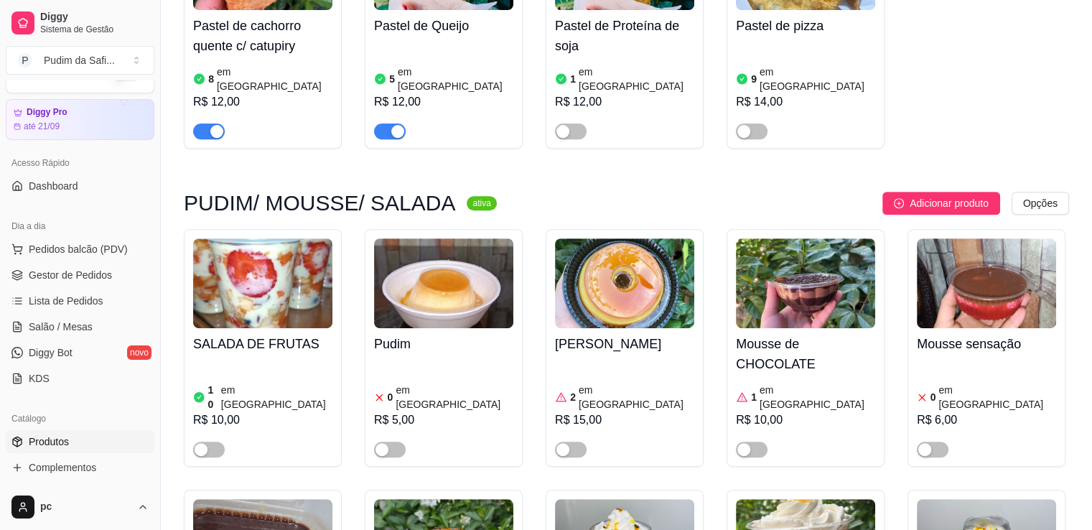
scroll to position [519, 0]
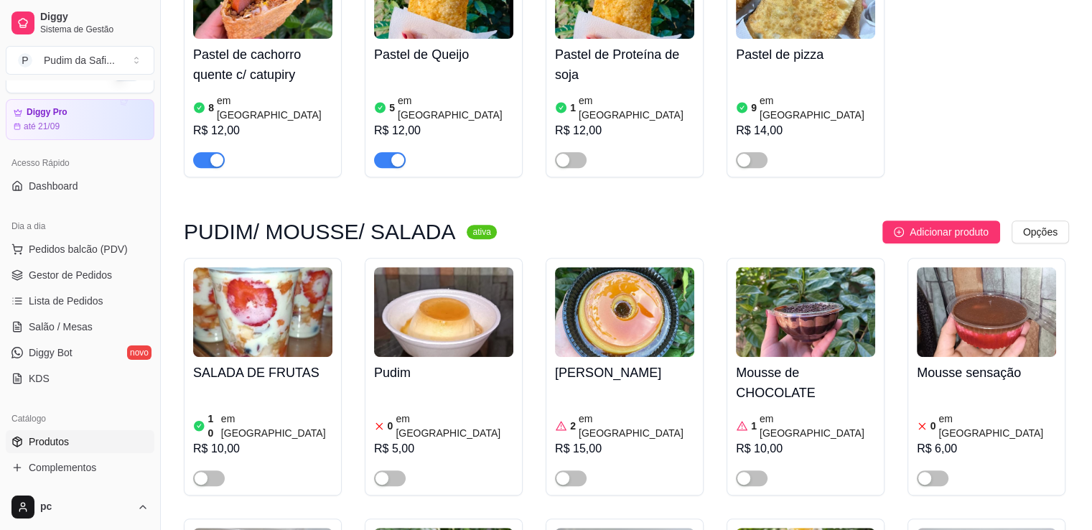
click at [213, 470] on span "button" at bounding box center [209, 478] width 32 height 16
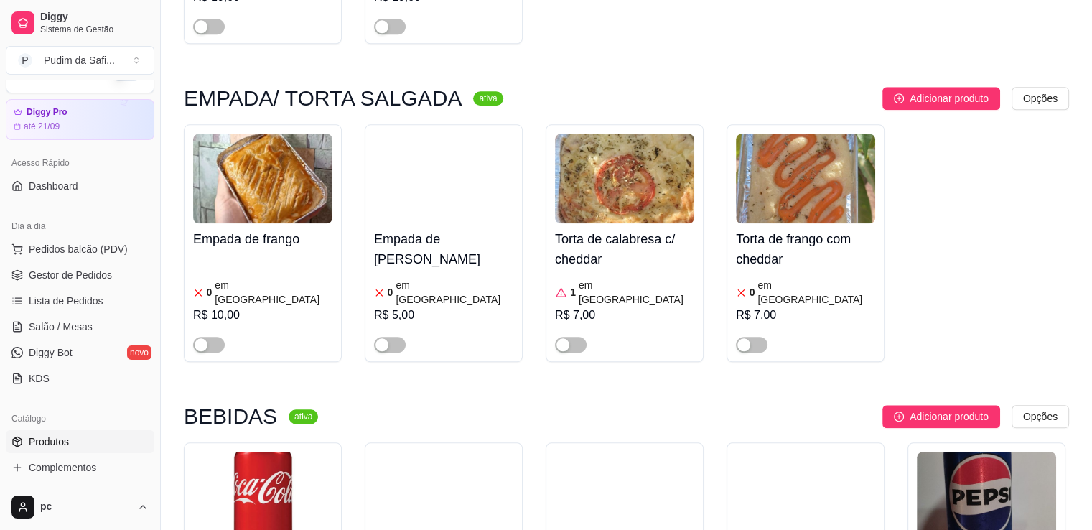
scroll to position [6926, 0]
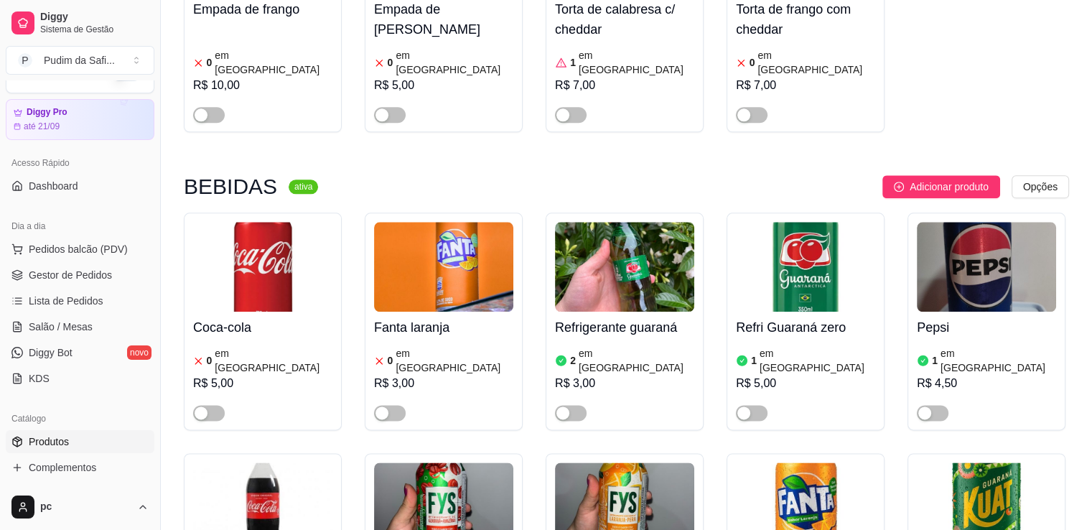
scroll to position [7219, 0]
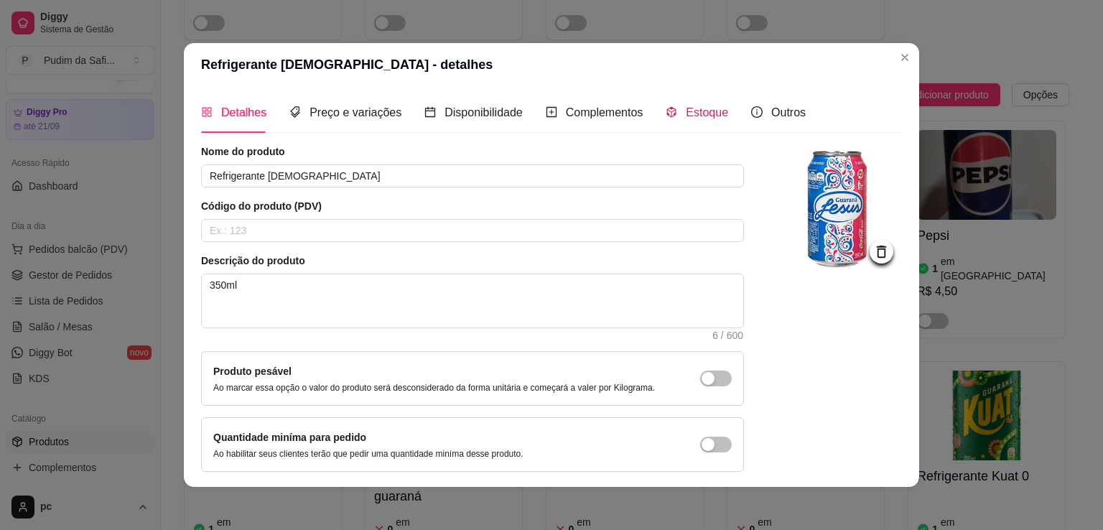
click at [700, 116] on span "Estoque" at bounding box center [707, 112] width 42 height 12
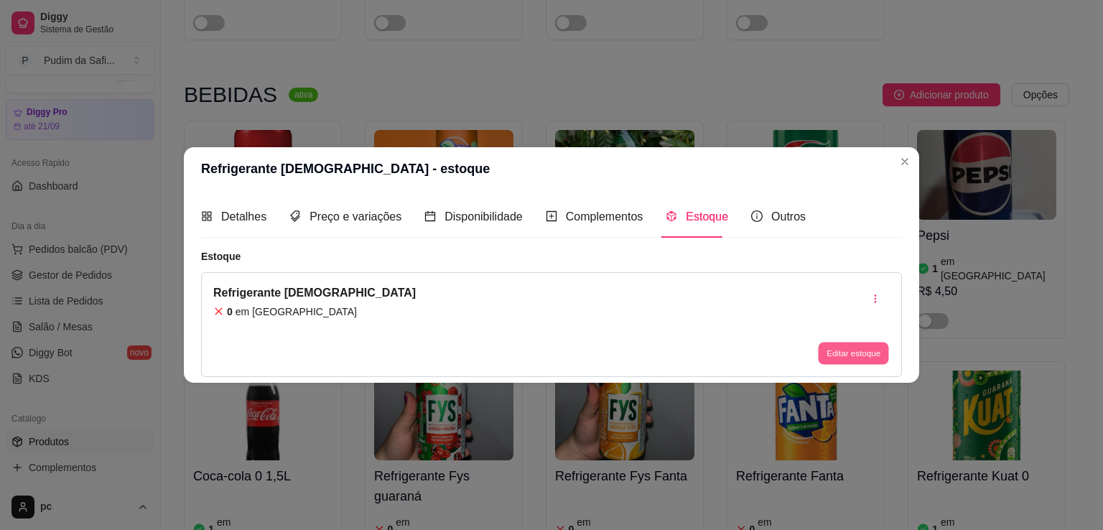
click at [855, 363] on button "Editar estoque" at bounding box center [853, 353] width 70 height 22
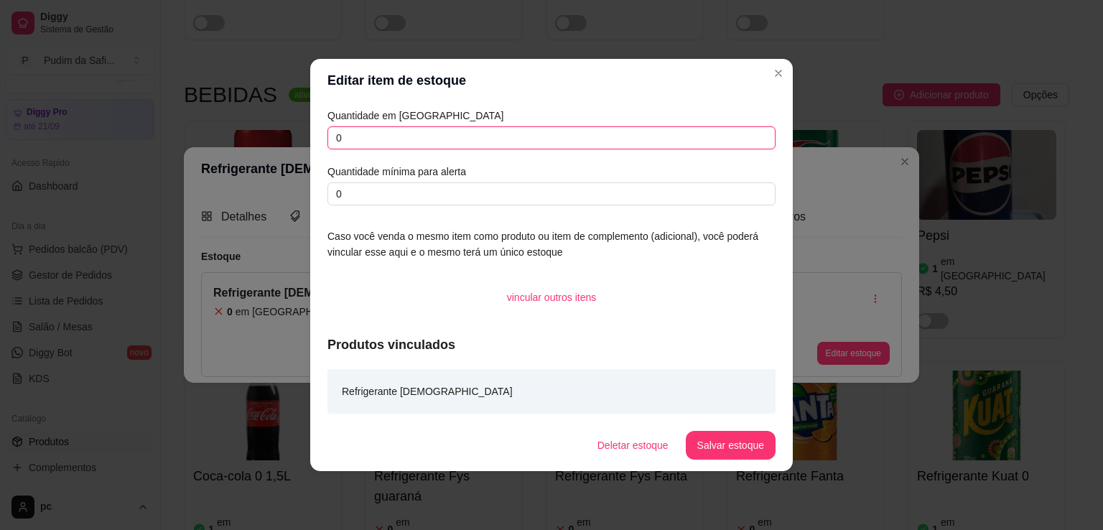
click at [456, 130] on input "0" at bounding box center [552, 137] width 448 height 23
type input "1"
click at [747, 445] on button "Salvar estoque" at bounding box center [731, 446] width 88 height 28
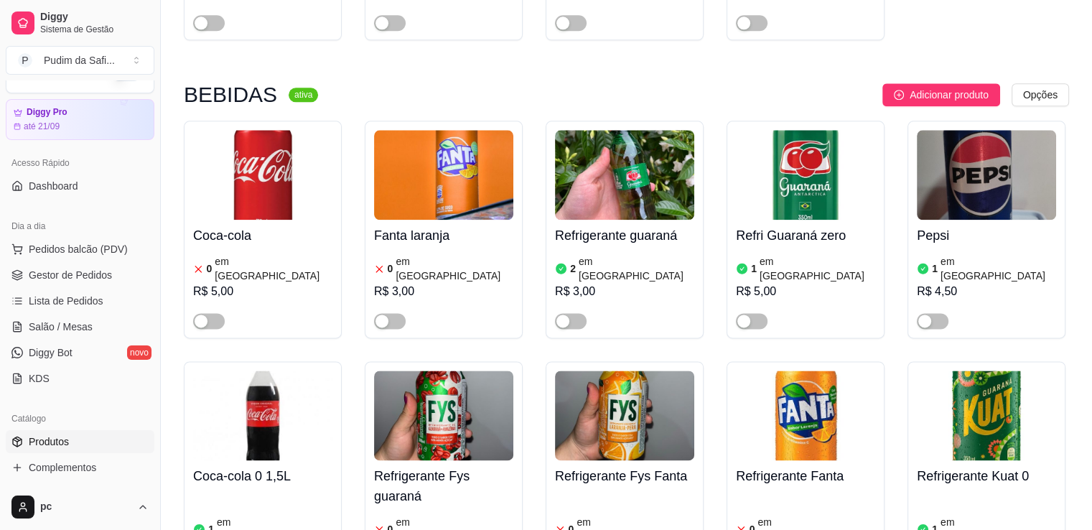
click at [780, 371] on img at bounding box center [805, 416] width 139 height 90
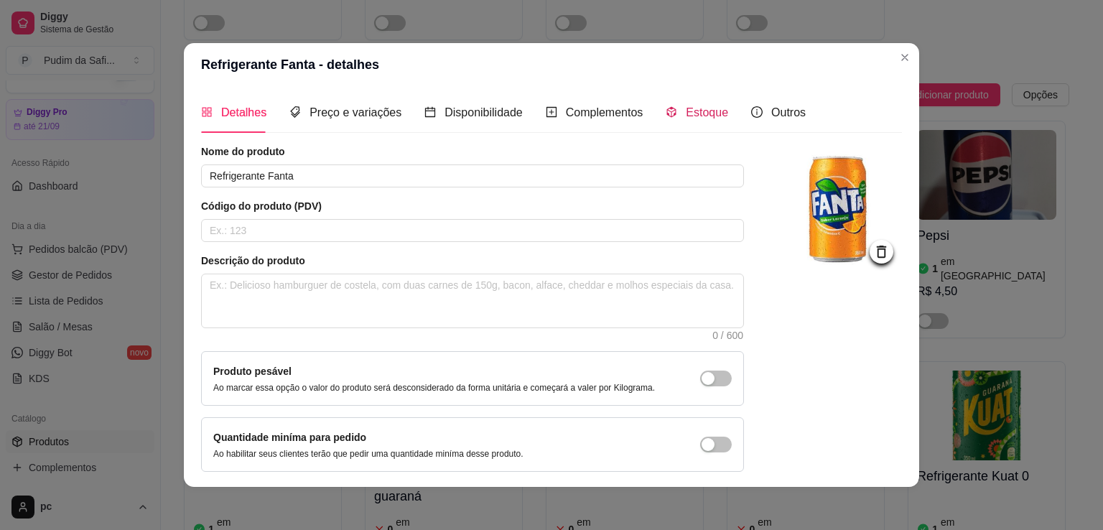
click at [690, 108] on span "Estoque" at bounding box center [707, 112] width 42 height 12
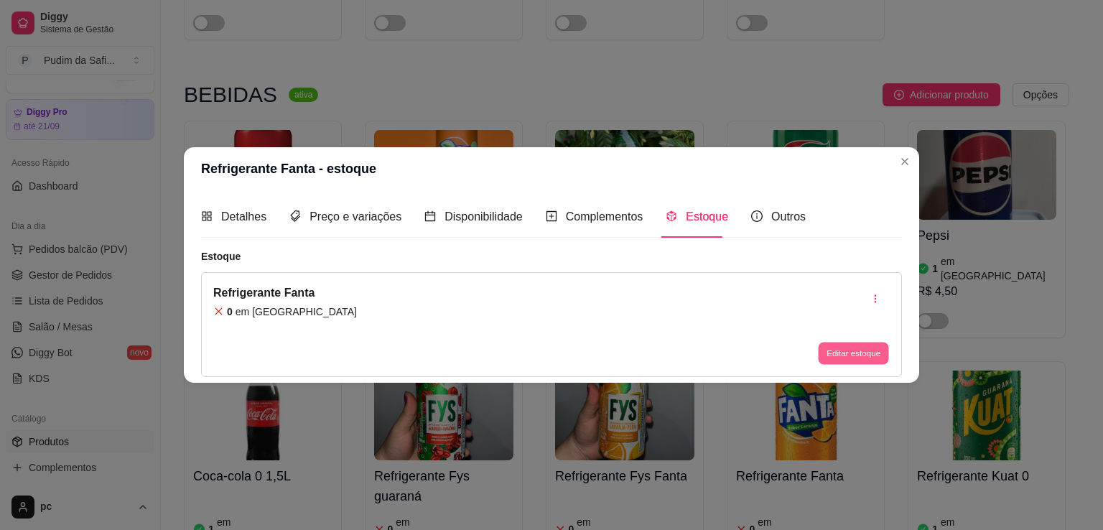
click at [832, 356] on button "Editar estoque" at bounding box center [853, 353] width 70 height 22
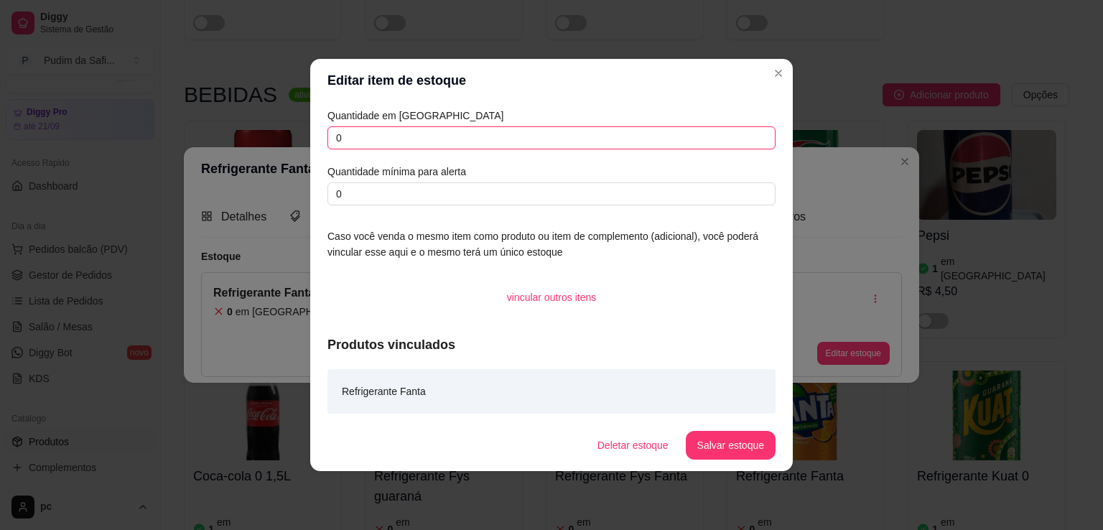
click at [388, 139] on input "0" at bounding box center [552, 137] width 448 height 23
type input "3"
click at [726, 444] on button "Salvar estoque" at bounding box center [731, 446] width 88 height 28
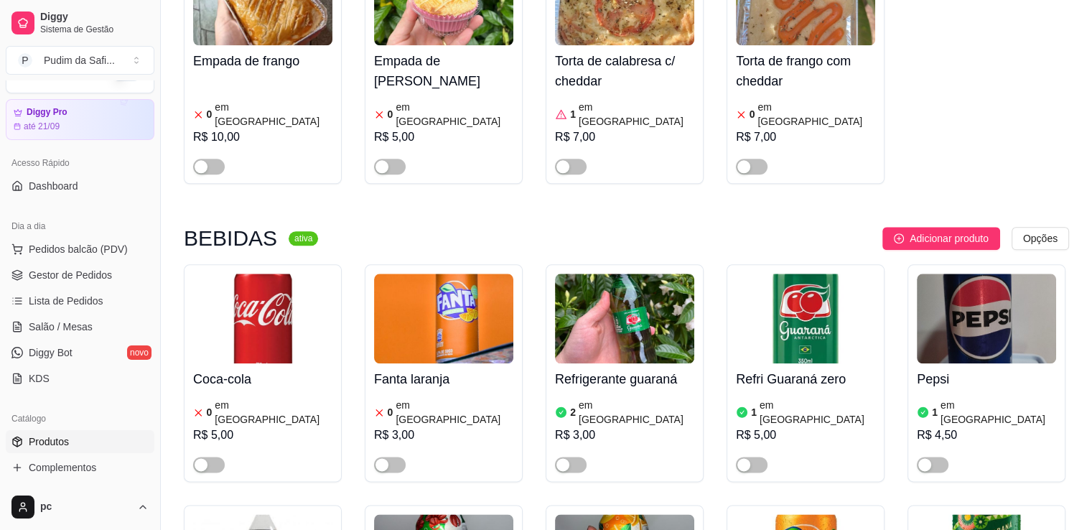
scroll to position [0, 0]
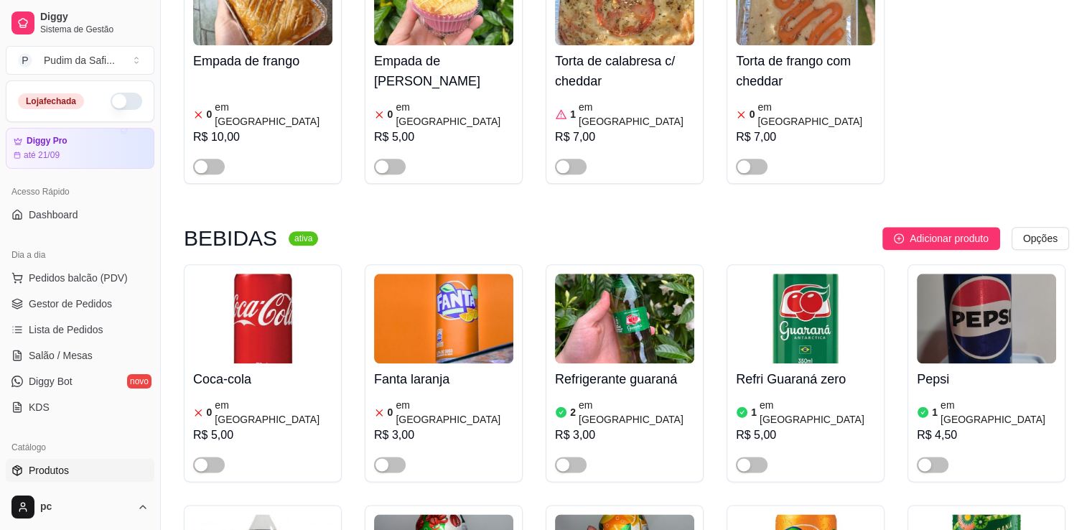
click at [111, 94] on button "button" at bounding box center [127, 101] width 32 height 17
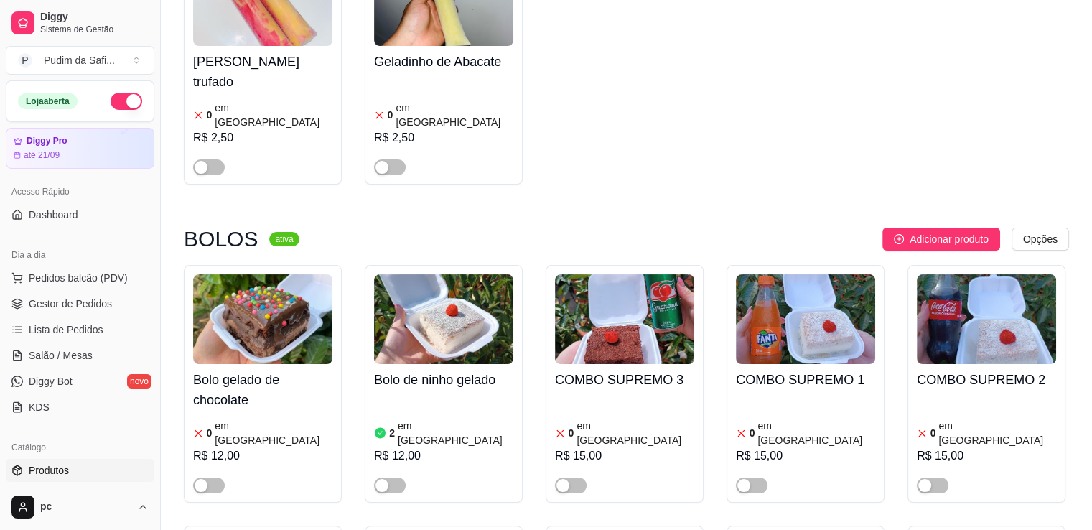
scroll to position [5610, 0]
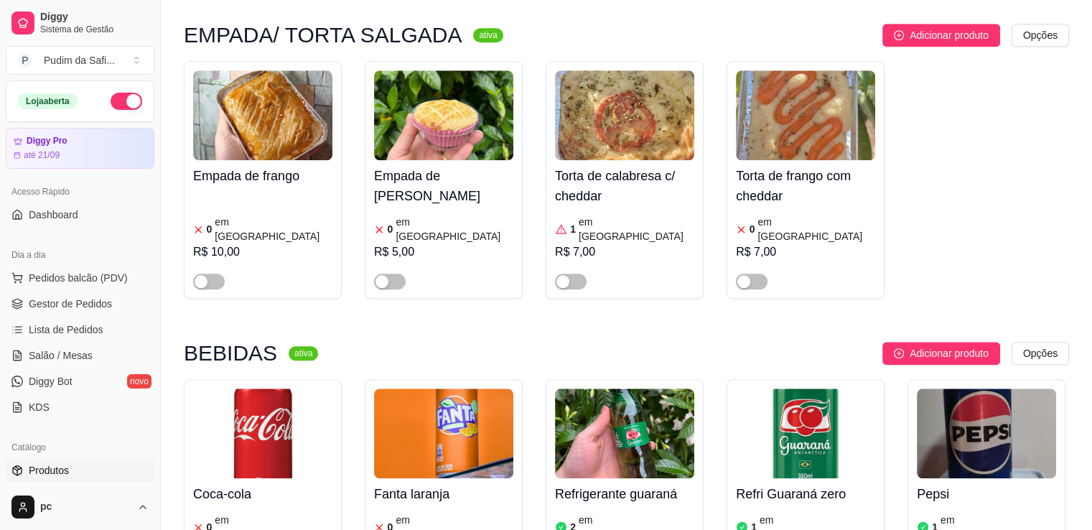
scroll to position [6932, 0]
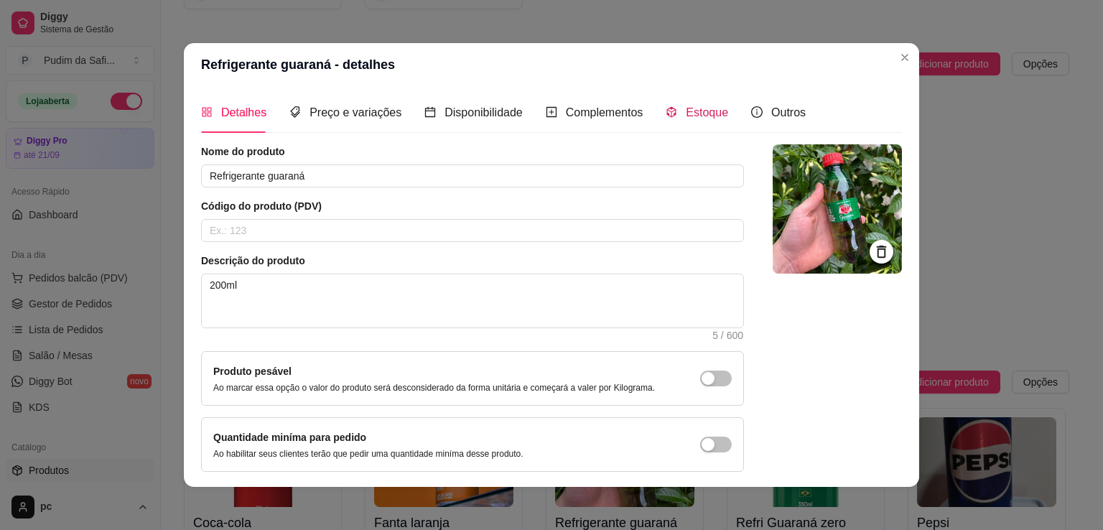
click at [686, 113] on span "Estoque" at bounding box center [707, 112] width 42 height 12
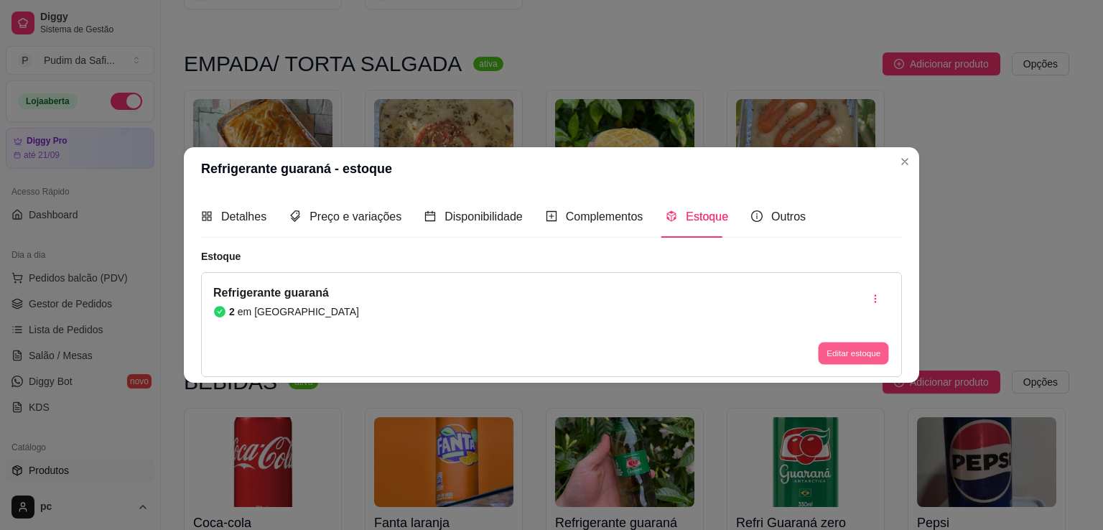
click at [855, 346] on button "Editar estoque" at bounding box center [853, 353] width 70 height 22
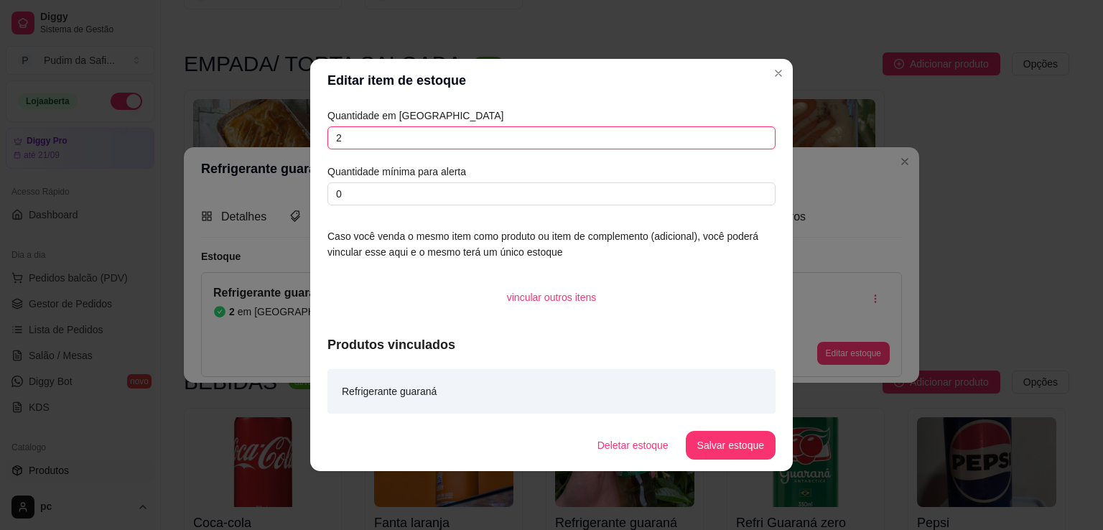
click at [409, 144] on input "2" at bounding box center [552, 137] width 448 height 23
type input "12"
click at [718, 447] on button "Salvar estoque" at bounding box center [731, 446] width 88 height 28
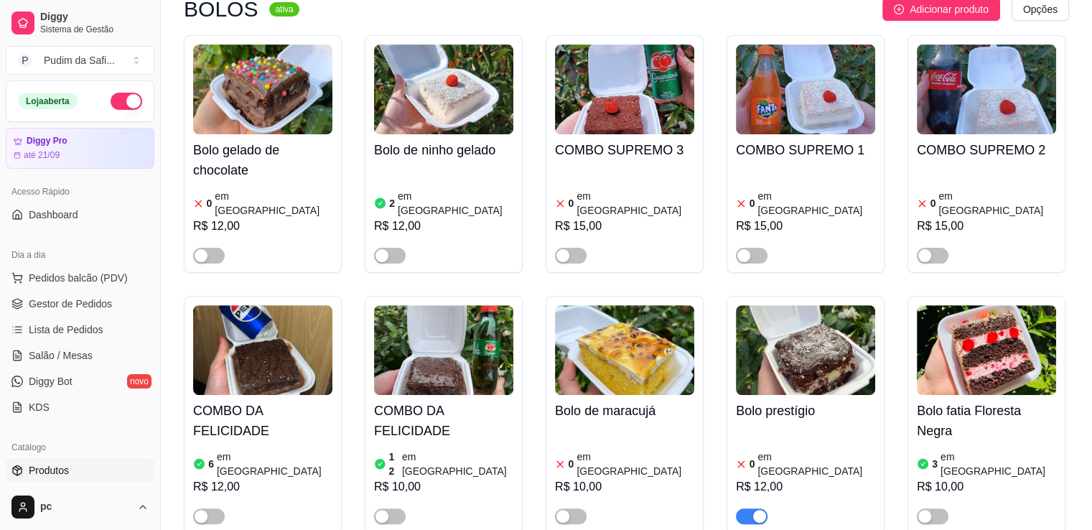
scroll to position [5840, 0]
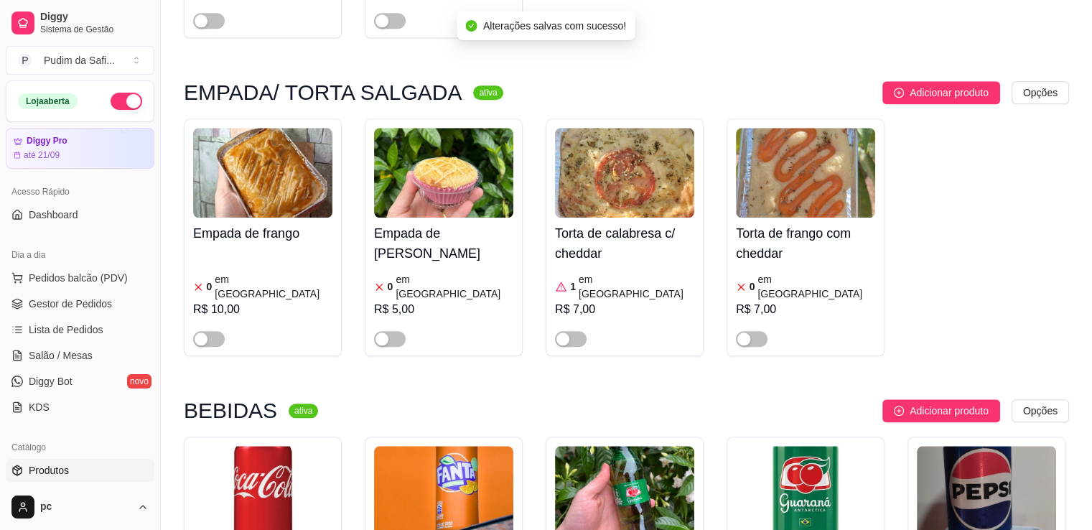
scroll to position [6960, 0]
